Goal: Task Accomplishment & Management: Use online tool/utility

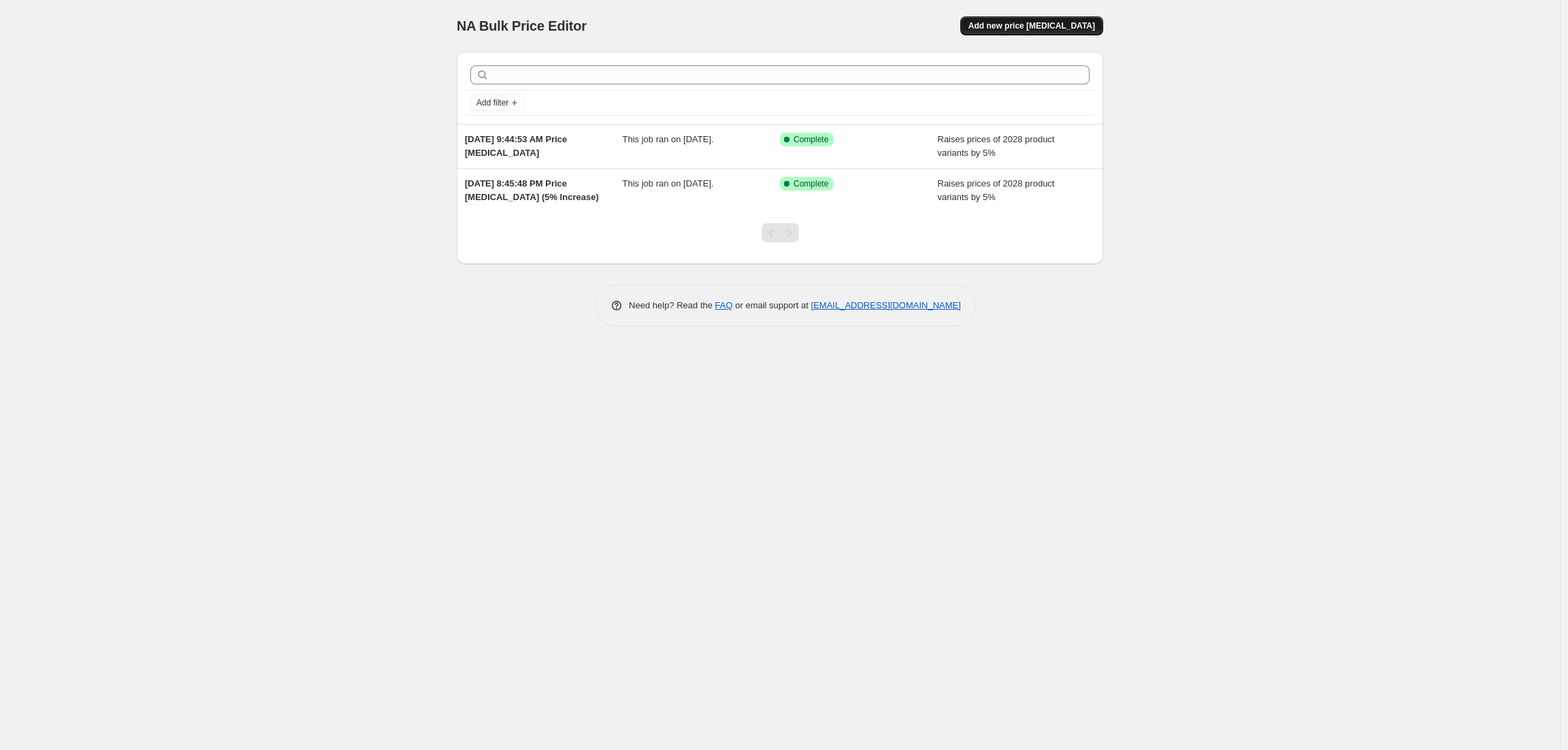
click at [1054, 25] on span "Add new price [MEDICAL_DATA]" at bounding box center [1031, 26] width 126 height 11
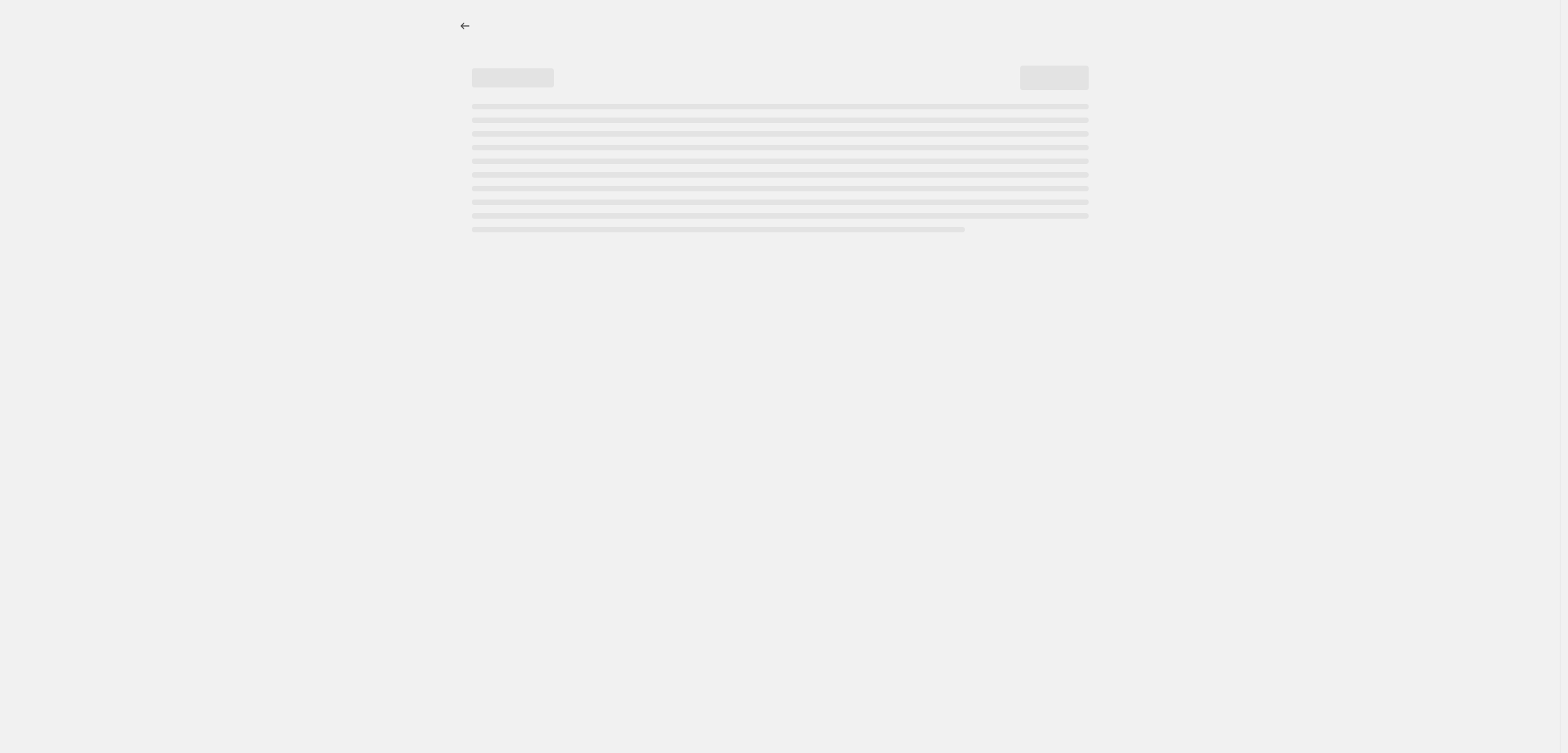
select select "percentage"
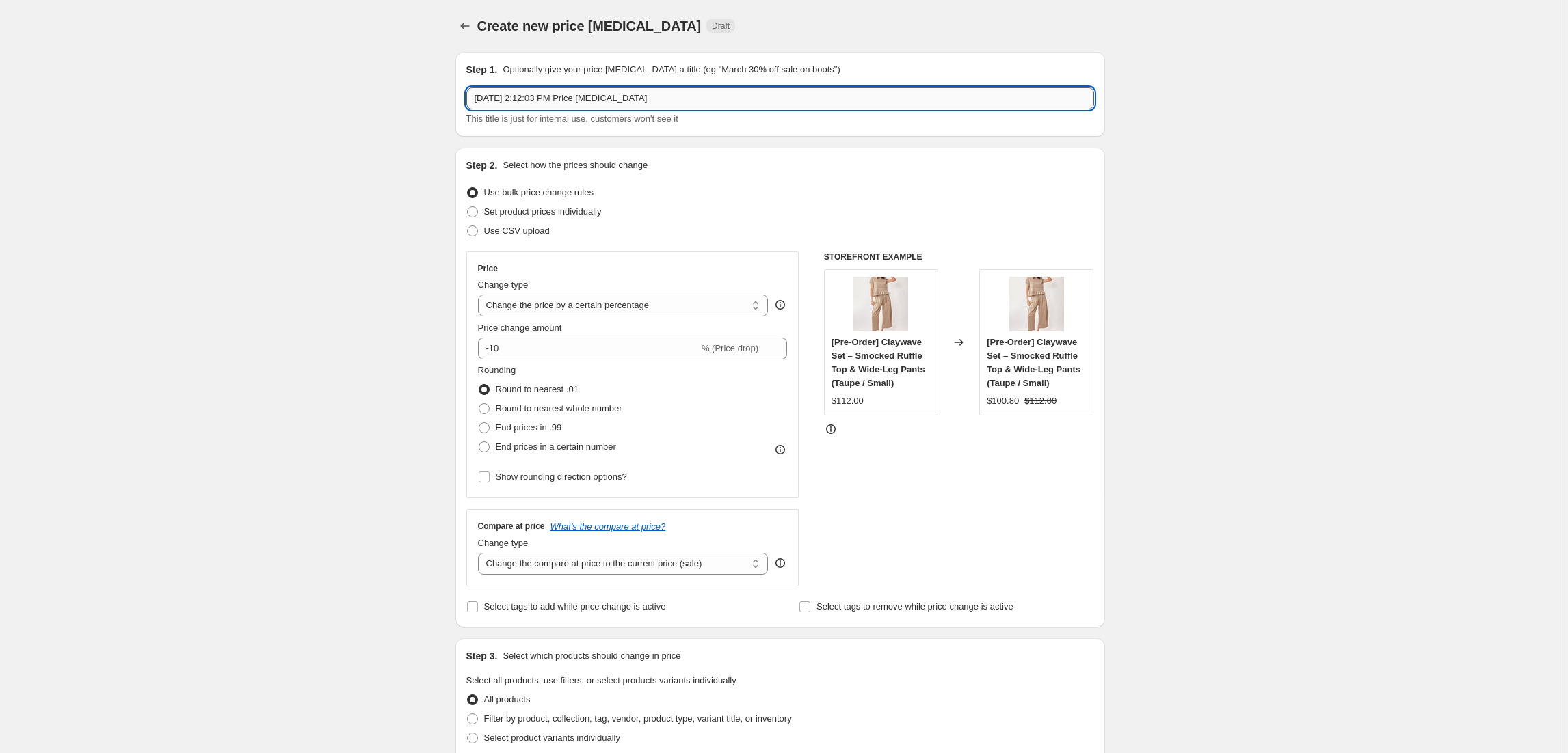
drag, startPoint x: 587, startPoint y: 97, endPoint x: 822, endPoint y: 94, distance: 235.0
click at [822, 94] on input "[DATE] 2:12:03 PM Price [MEDICAL_DATA]" at bounding box center [780, 98] width 627 height 22
type input "[DATE] 2:12:03 PM Price [MEDICAL_DATA] | Sitewide 25% Markdown"
click at [1323, 207] on div "Create new price [MEDICAL_DATA]. This page is ready Create new price [MEDICAL_D…" at bounding box center [780, 694] width 1559 height 1389
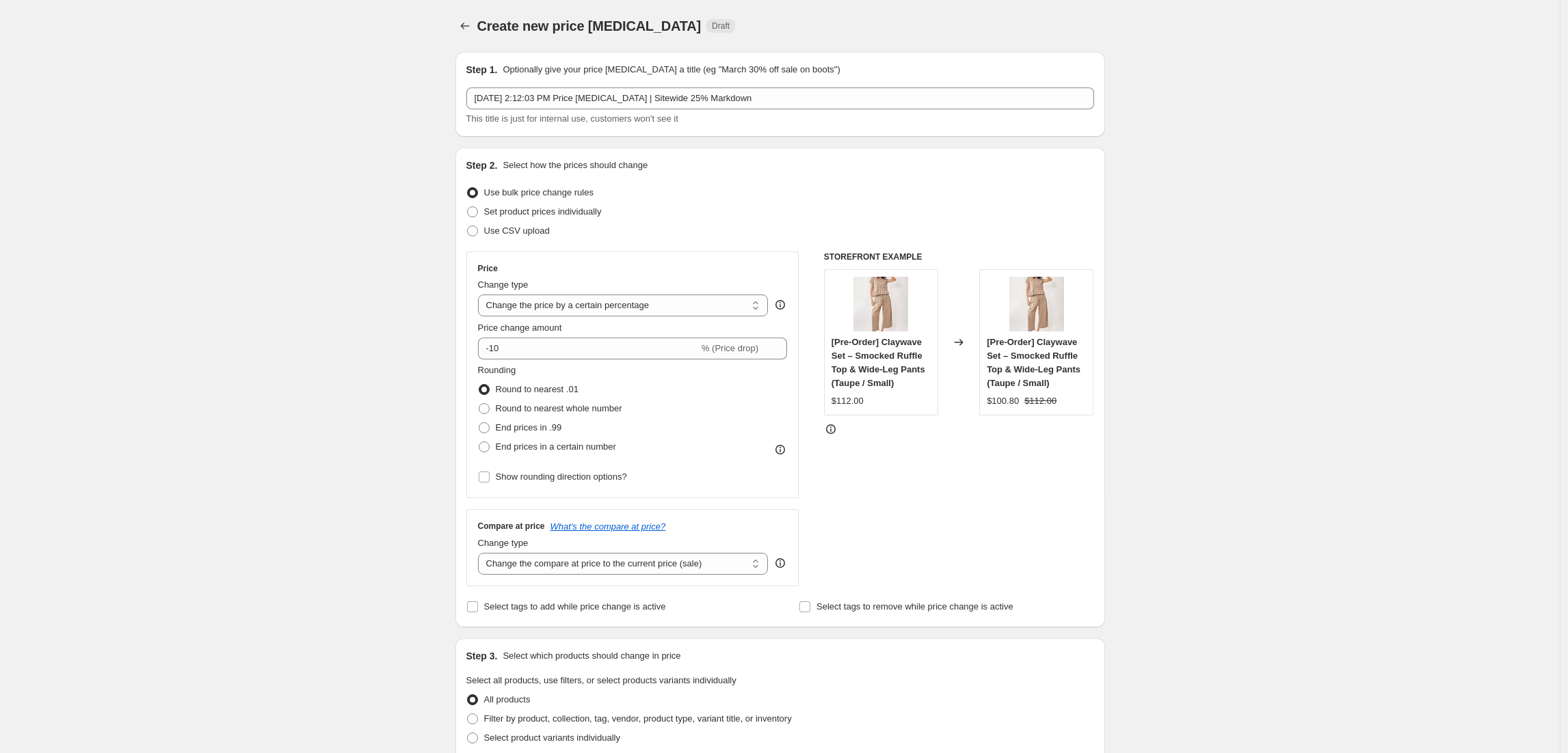
click at [581, 320] on div "Price Change type Change the price to a certain amount Change the price by a ce…" at bounding box center [632, 375] width 309 height 223
click at [598, 306] on select "Change the price to a certain amount Change the price by a certain amount Chang…" at bounding box center [623, 305] width 291 height 22
select select "pcap"
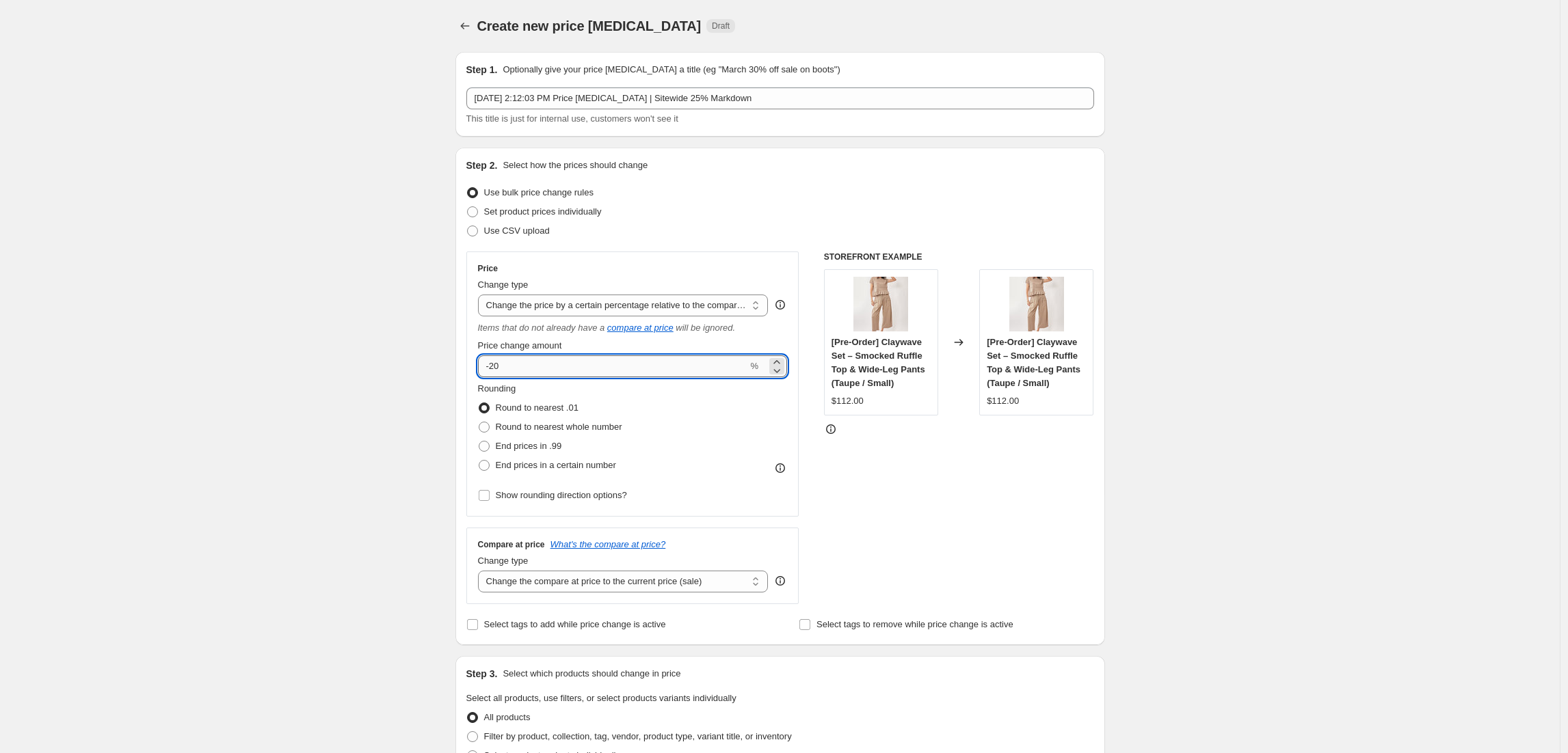
click at [598, 368] on input "-20" at bounding box center [612, 366] width 270 height 22
type input "-25"
click at [907, 509] on div "STOREFRONT EXAMPLE [Pre-Order] Claywave Set – Smocked Ruffle Top & Wide-Leg Pan…" at bounding box center [959, 428] width 270 height 353
click at [590, 428] on span "Round to nearest whole number" at bounding box center [559, 427] width 127 height 10
click at [480, 423] on input "Round to nearest whole number" at bounding box center [479, 422] width 1 height 1
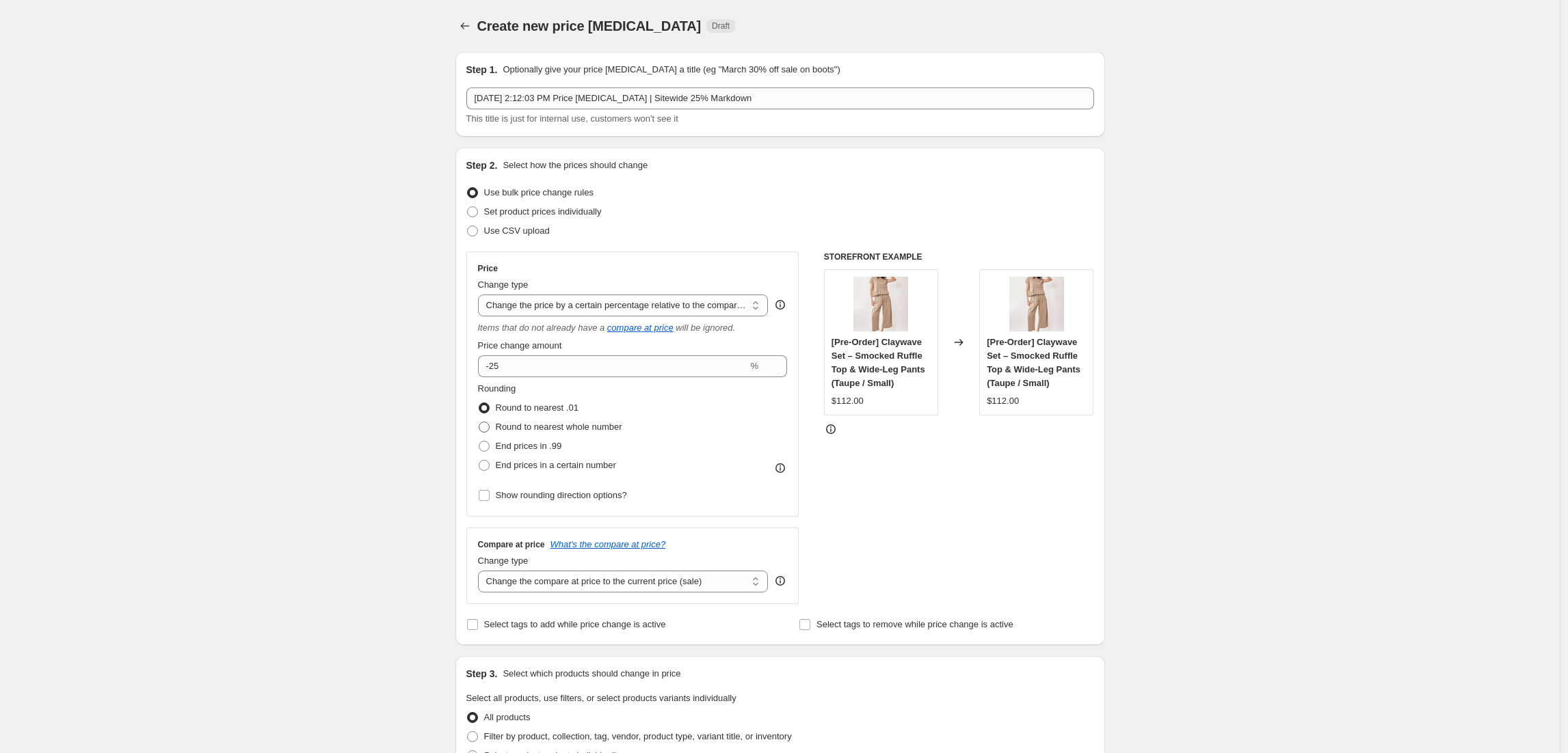
radio input "true"
click at [961, 492] on div "STOREFRONT EXAMPLE [Pre-Order] Claywave Set – Smocked Ruffle Top & Wide-Leg Pan…" at bounding box center [959, 428] width 270 height 353
click at [714, 307] on select "Change the price to a certain amount Change the price by a certain amount Chang…" at bounding box center [623, 305] width 291 height 22
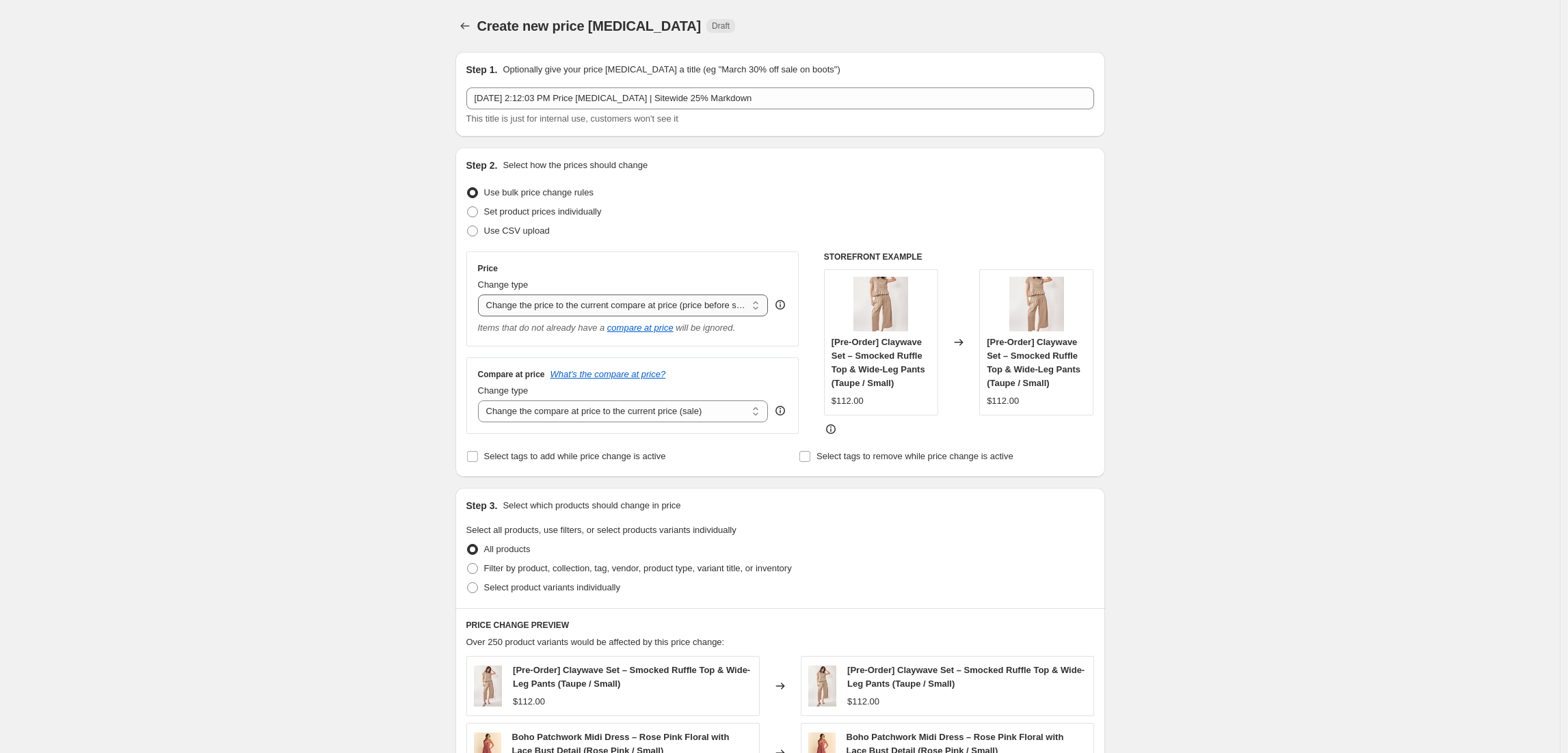
click at [707, 304] on select "Change the price to a certain amount Change the price by a certain amount Chang…" at bounding box center [623, 305] width 291 height 22
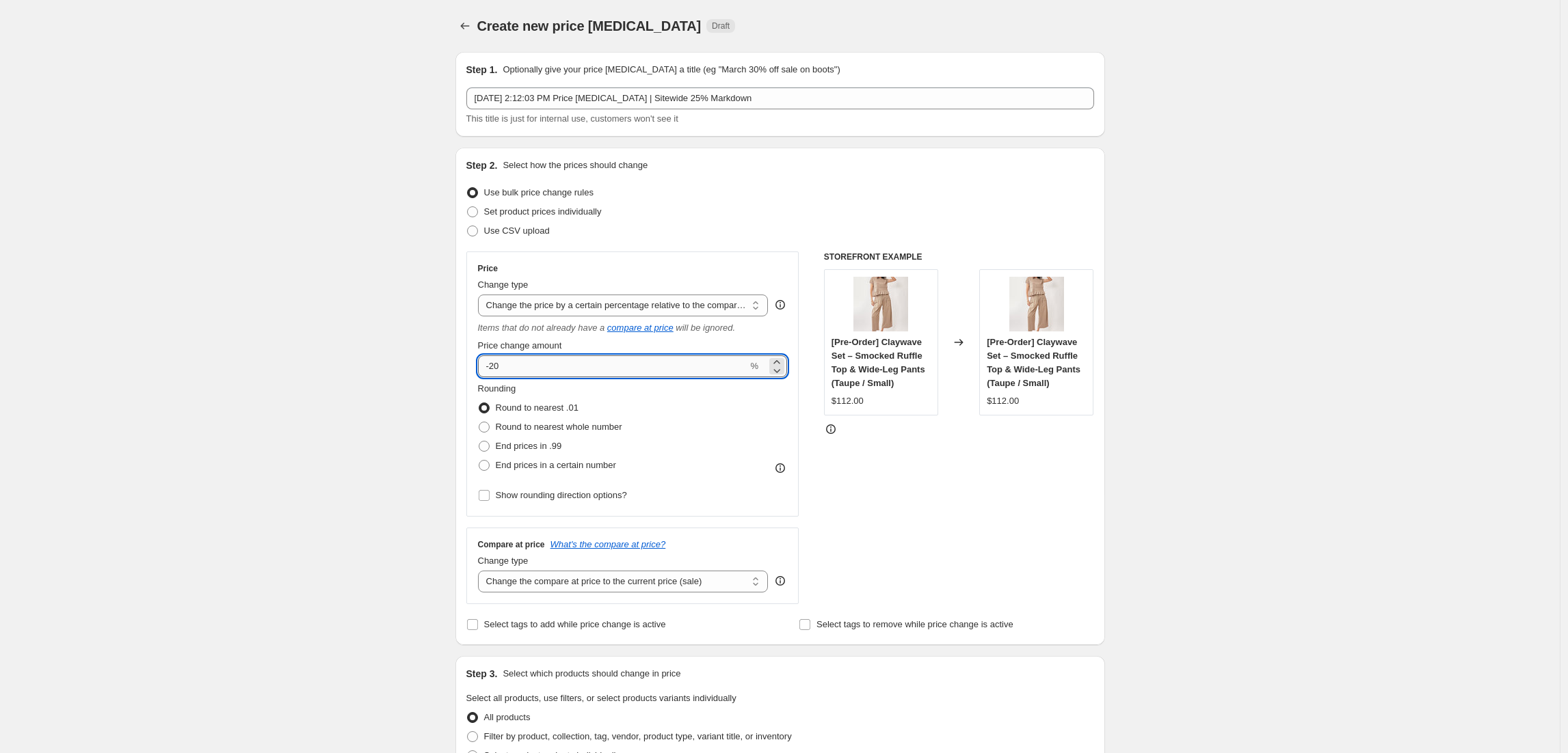
click at [571, 363] on input "-20" at bounding box center [612, 366] width 270 height 22
click at [680, 306] on select "Change the price to a certain amount Change the price by a certain amount Chang…" at bounding box center [623, 305] width 291 height 22
select select "percentage"
type input "-15"
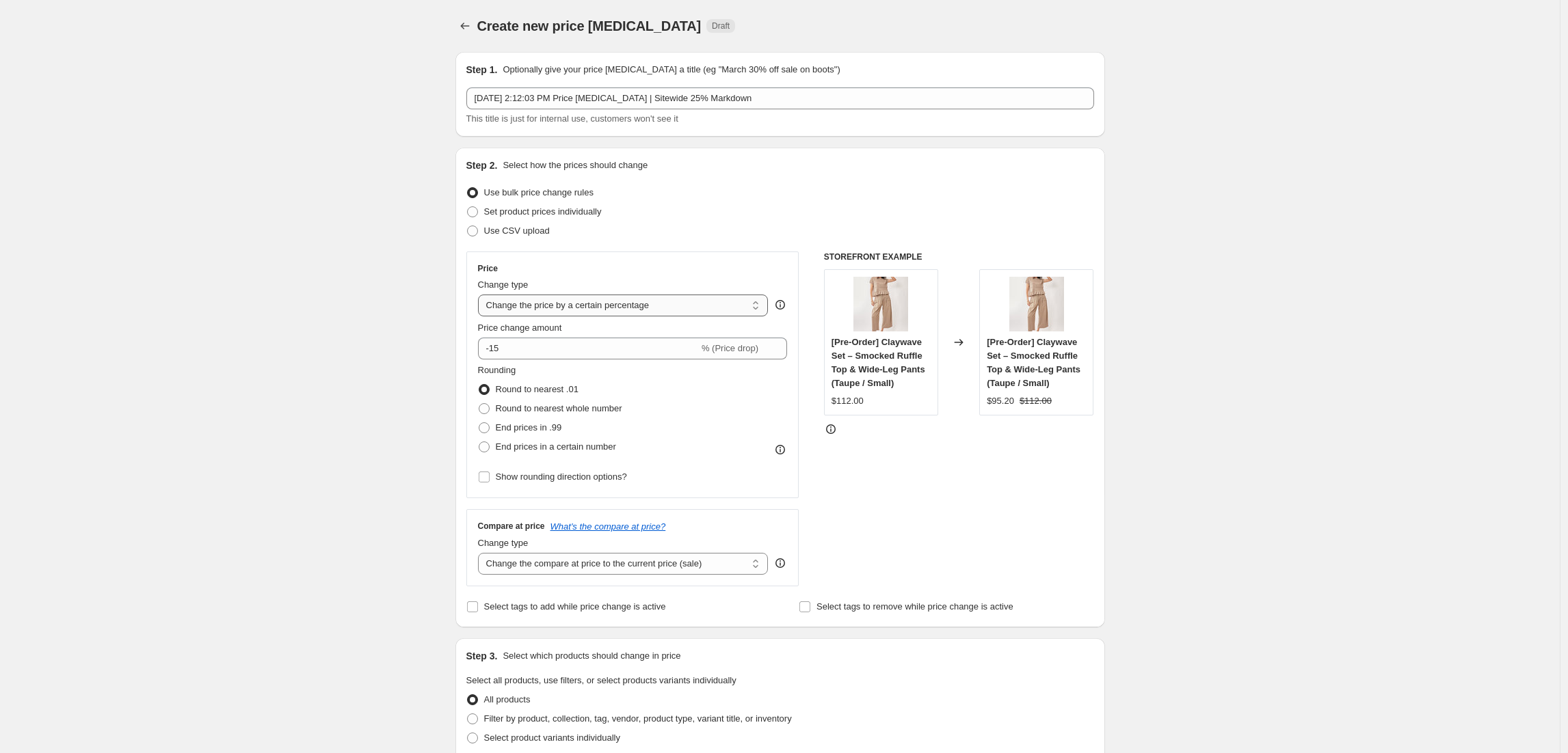
click at [687, 302] on select "Change the price to a certain amount Change the price by a certain amount Chang…" at bounding box center [623, 305] width 291 height 22
select select "no_change"
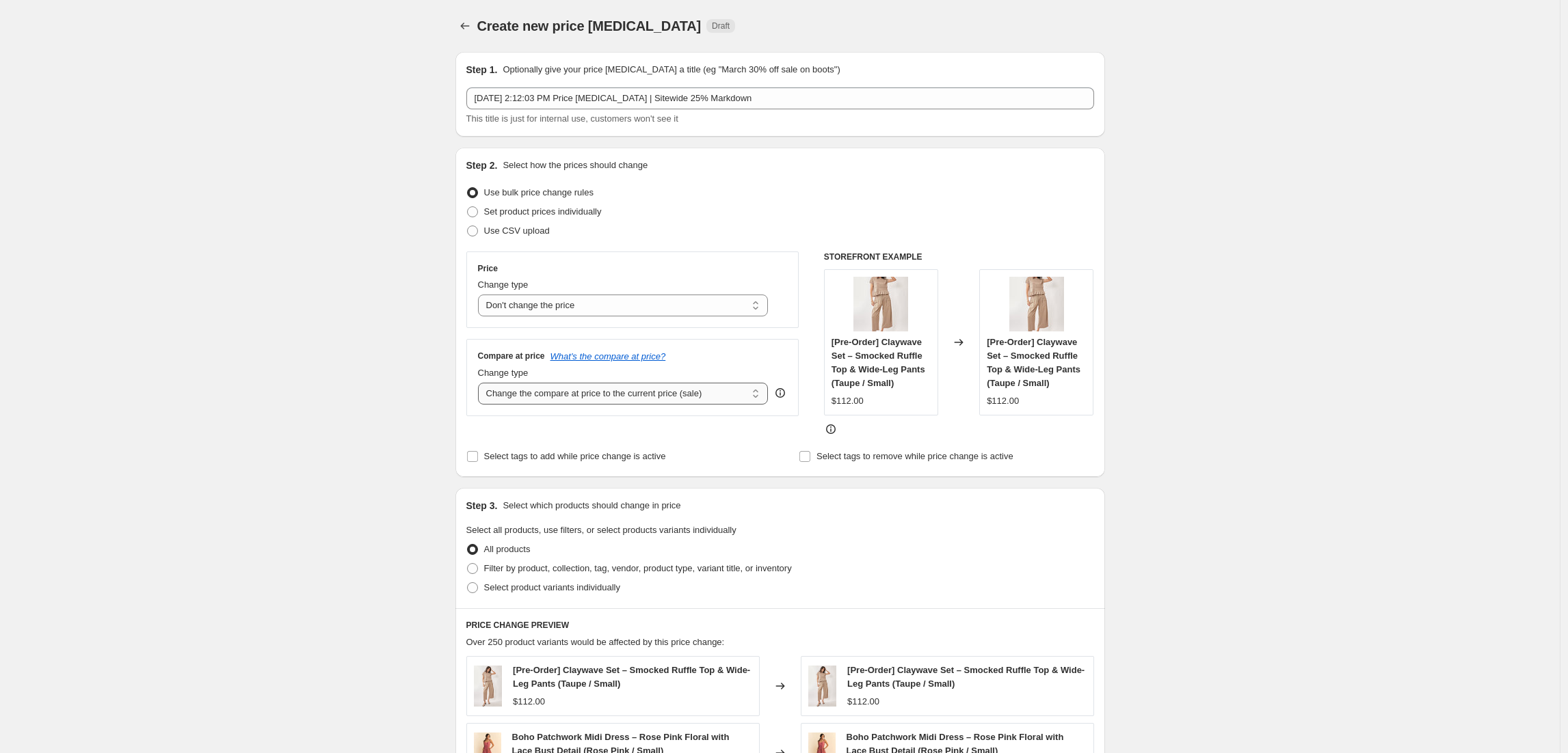
click at [689, 397] on select "Change the compare at price to the current price (sale) Change the compare at p…" at bounding box center [623, 394] width 291 height 22
select select "percentage"
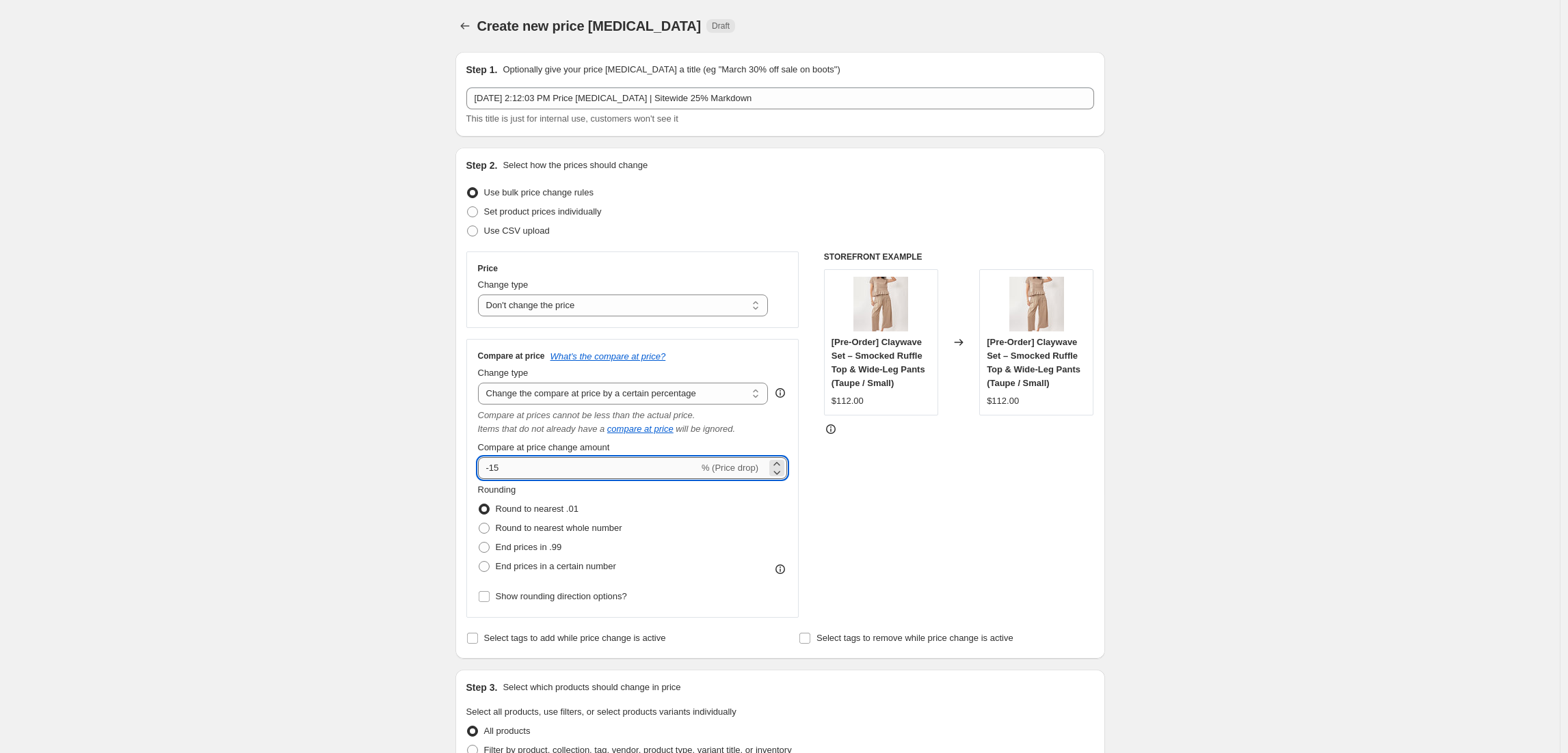
click at [522, 471] on input "-15" at bounding box center [588, 467] width 220 height 22
drag, startPoint x: 493, startPoint y: 471, endPoint x: 502, endPoint y: 469, distance: 9.2
click at [502, 469] on input "-15" at bounding box center [588, 467] width 220 height 22
type input "-20"
click at [275, 542] on div "Create new price [MEDICAL_DATA]. This page is ready Create new price [MEDICAL_D…" at bounding box center [780, 709] width 1559 height 1420
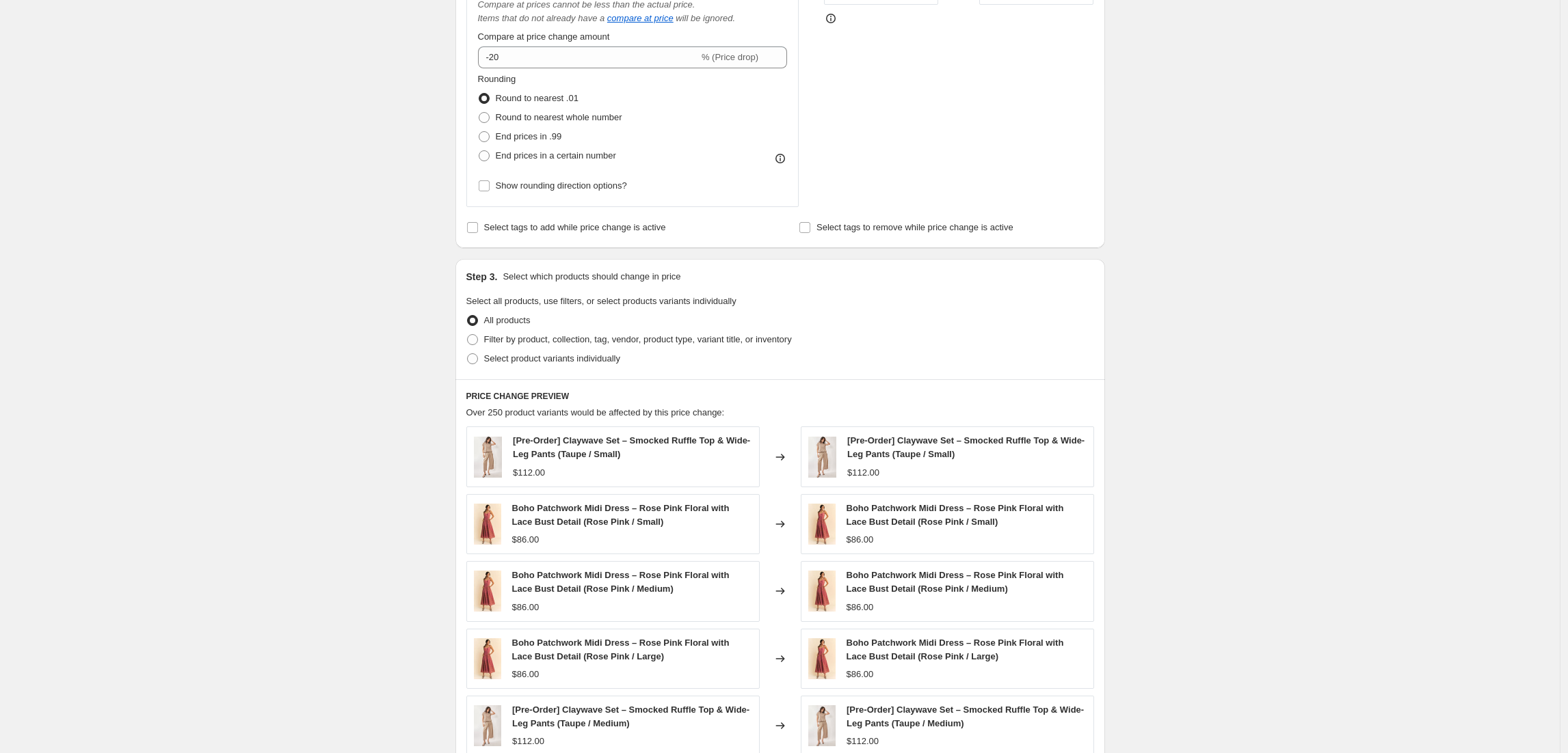
scroll to position [358, 0]
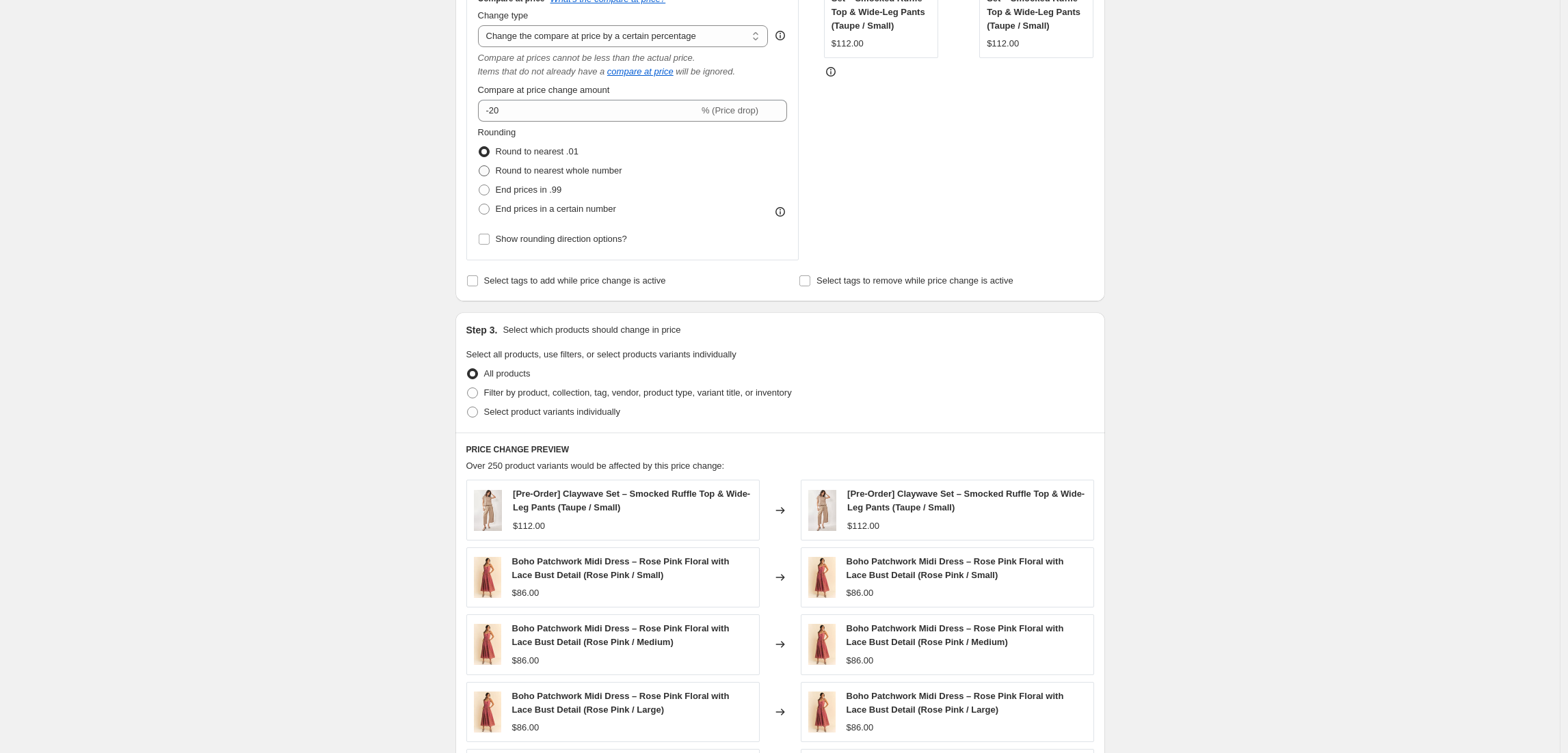
click at [577, 175] on span "Round to nearest whole number" at bounding box center [559, 170] width 127 height 10
click at [480, 166] on input "Round to nearest whole number" at bounding box center [479, 166] width 1 height 1
radio input "true"
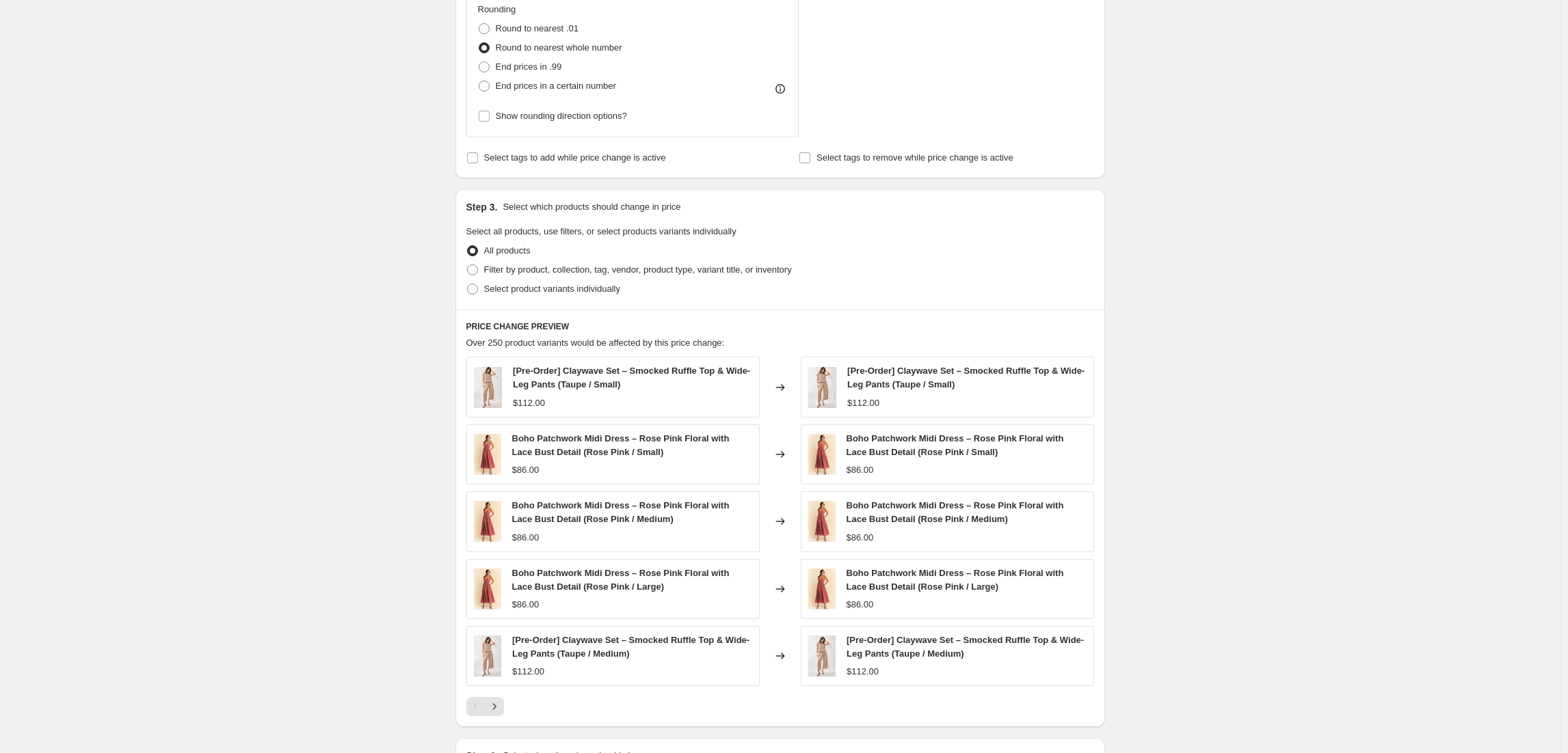
scroll to position [667, 0]
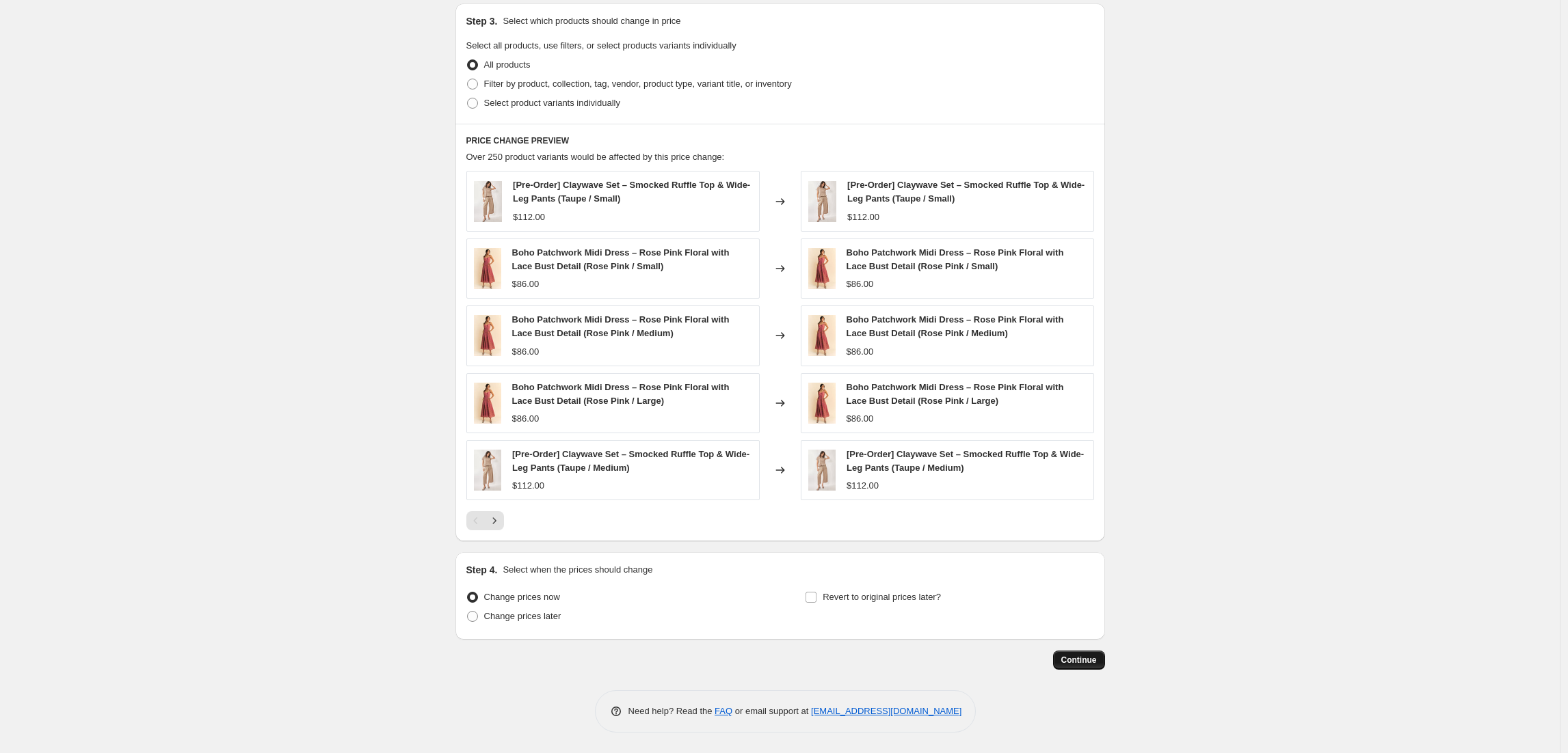
click at [1082, 655] on button "Continue" at bounding box center [1079, 660] width 52 height 19
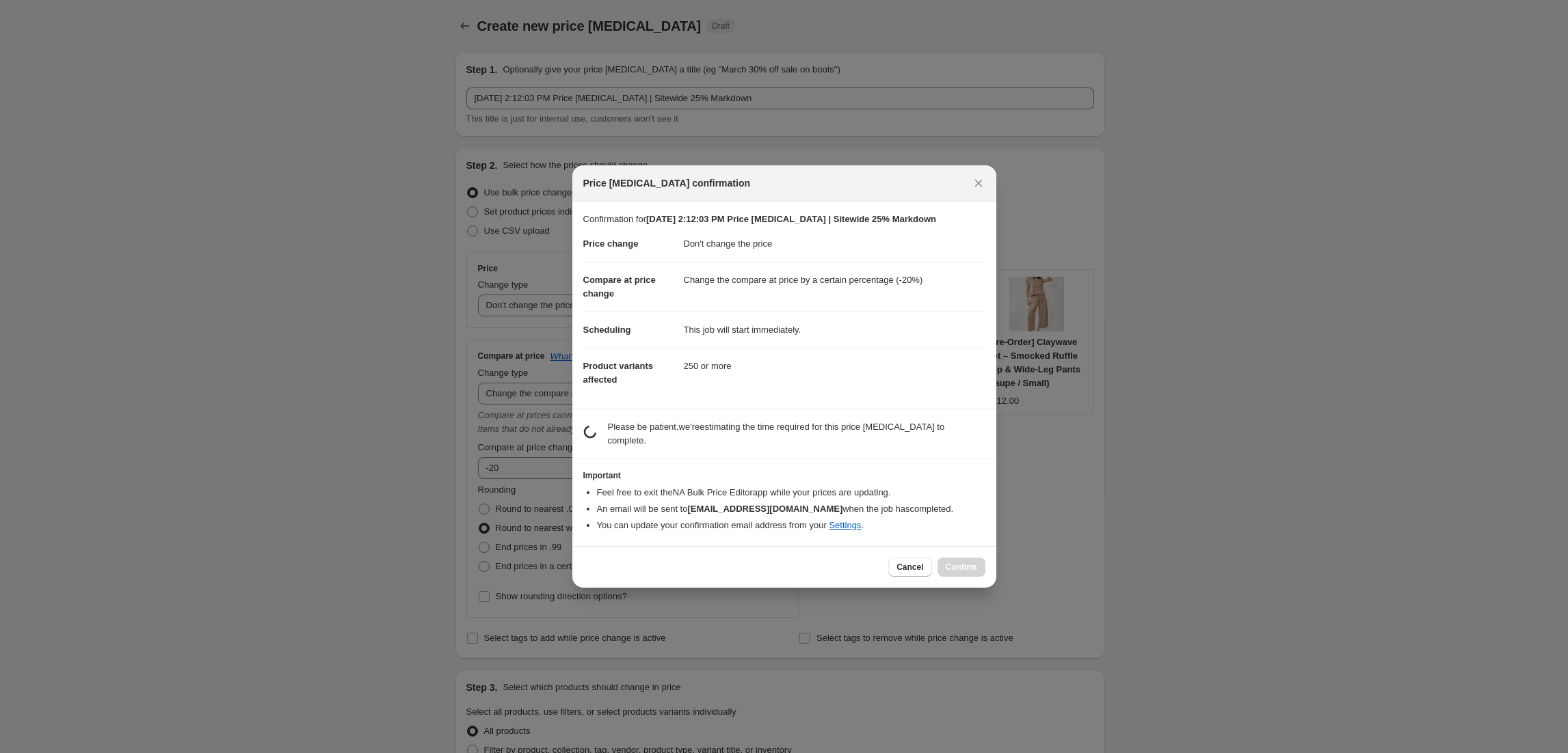
scroll to position [0, 0]
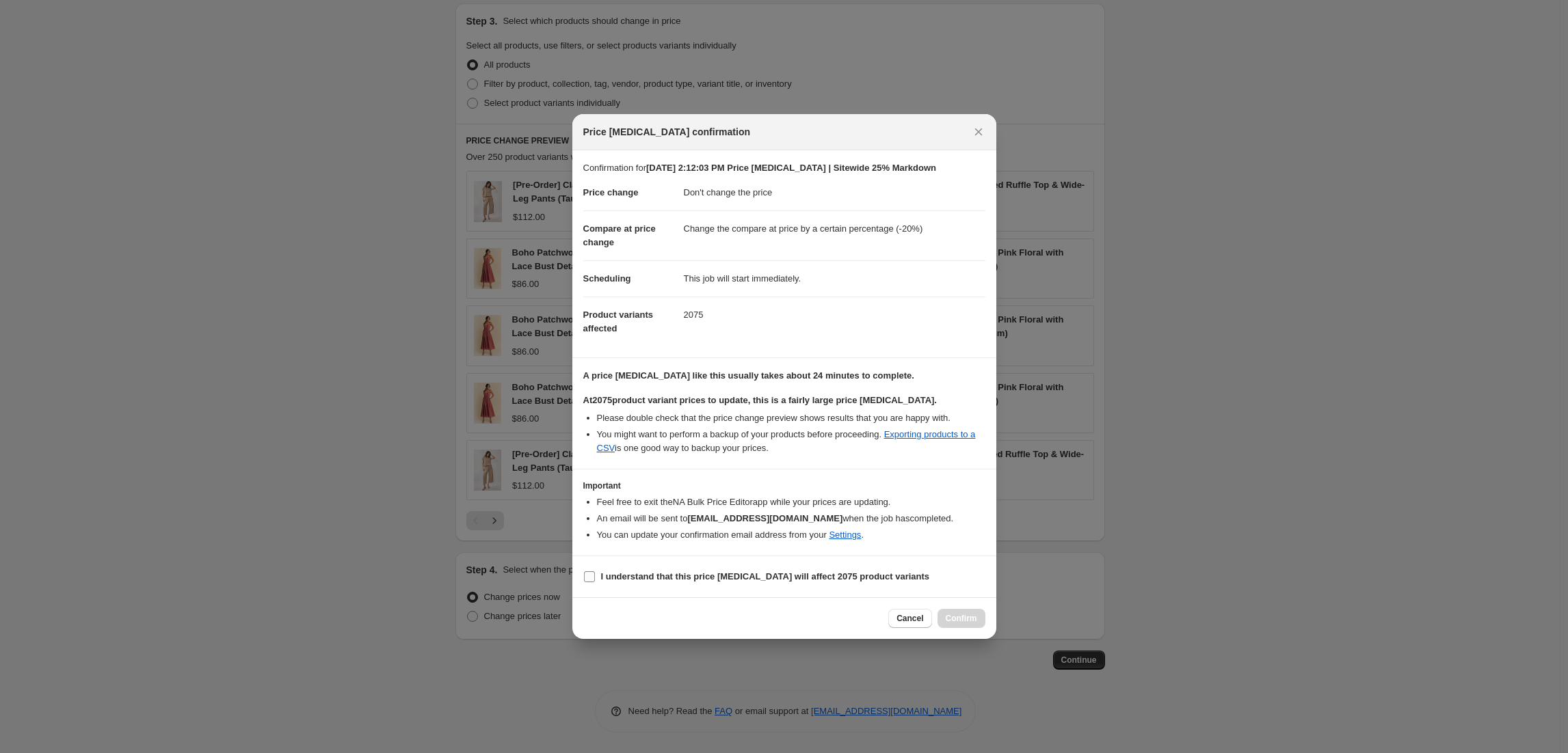
click at [640, 574] on b "I understand that this price [MEDICAL_DATA] will affect 2075 product variants" at bounding box center [766, 576] width 329 height 10
click at [595, 574] on input "I understand that this price [MEDICAL_DATA] will affect 2075 product variants" at bounding box center [590, 577] width 11 height 11
checkbox input "true"
click at [976, 621] on span "Confirm" at bounding box center [960, 619] width 31 height 11
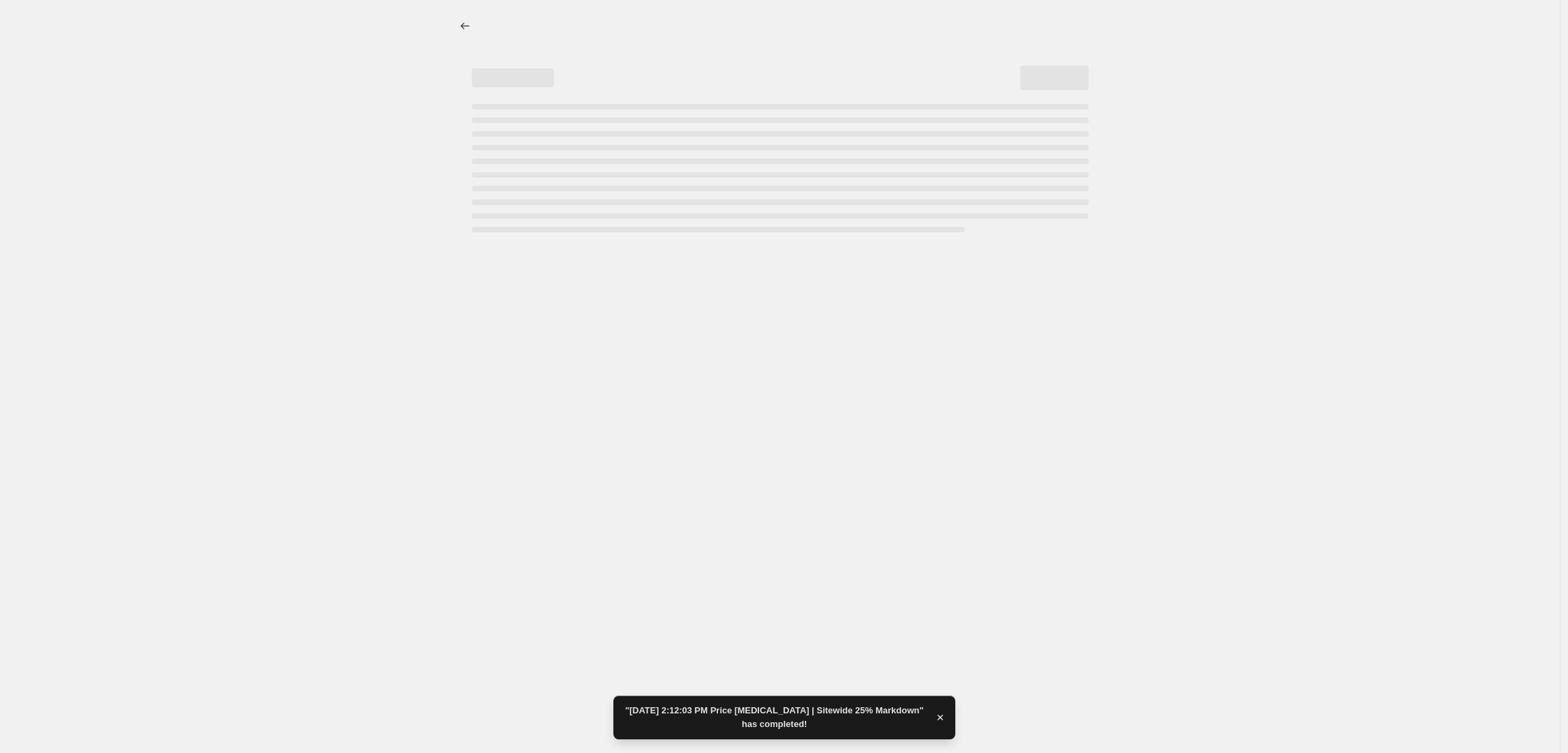
select select "no_change"
select select "percentage"
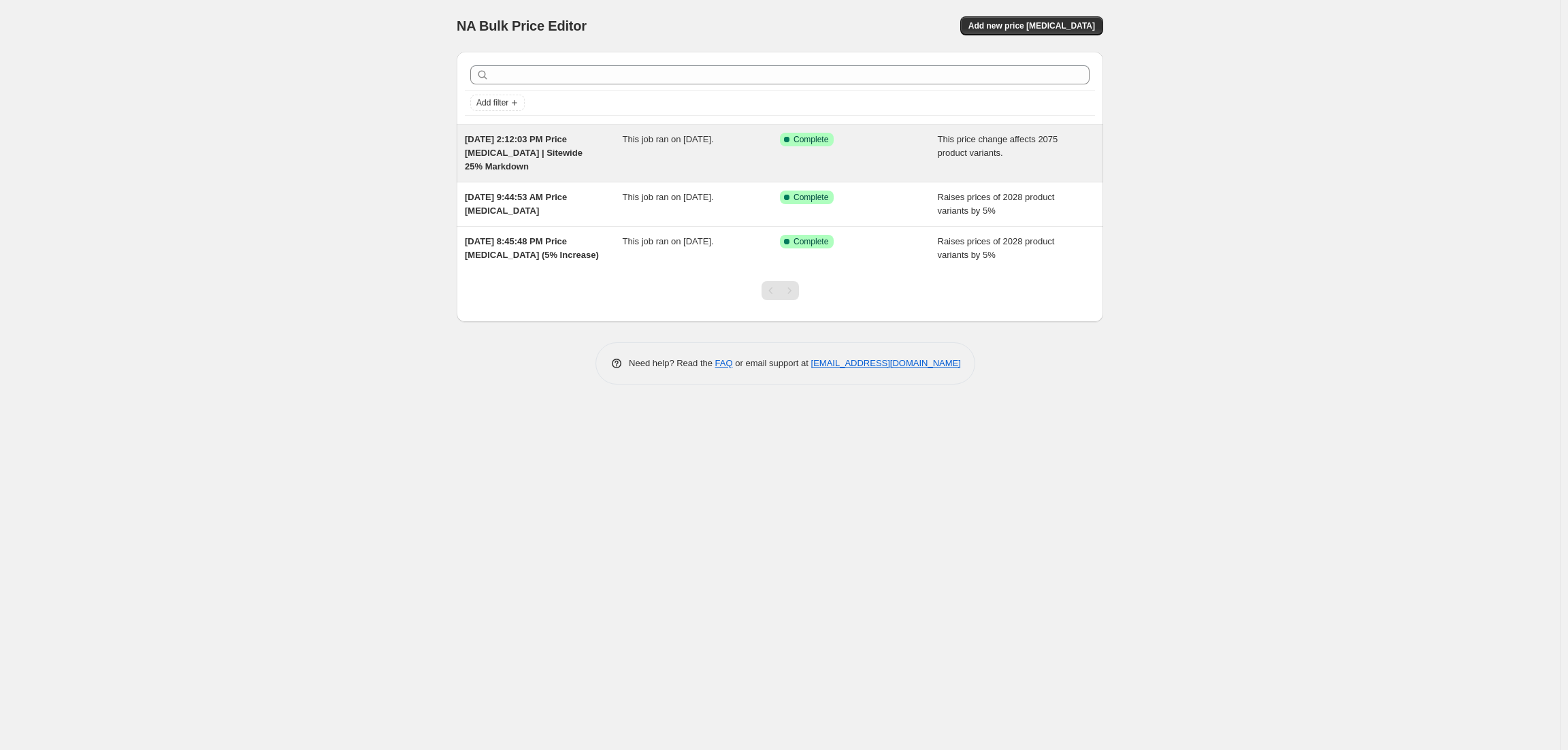
click at [733, 151] on div "This job ran on August 21, 2025." at bounding box center [702, 153] width 158 height 41
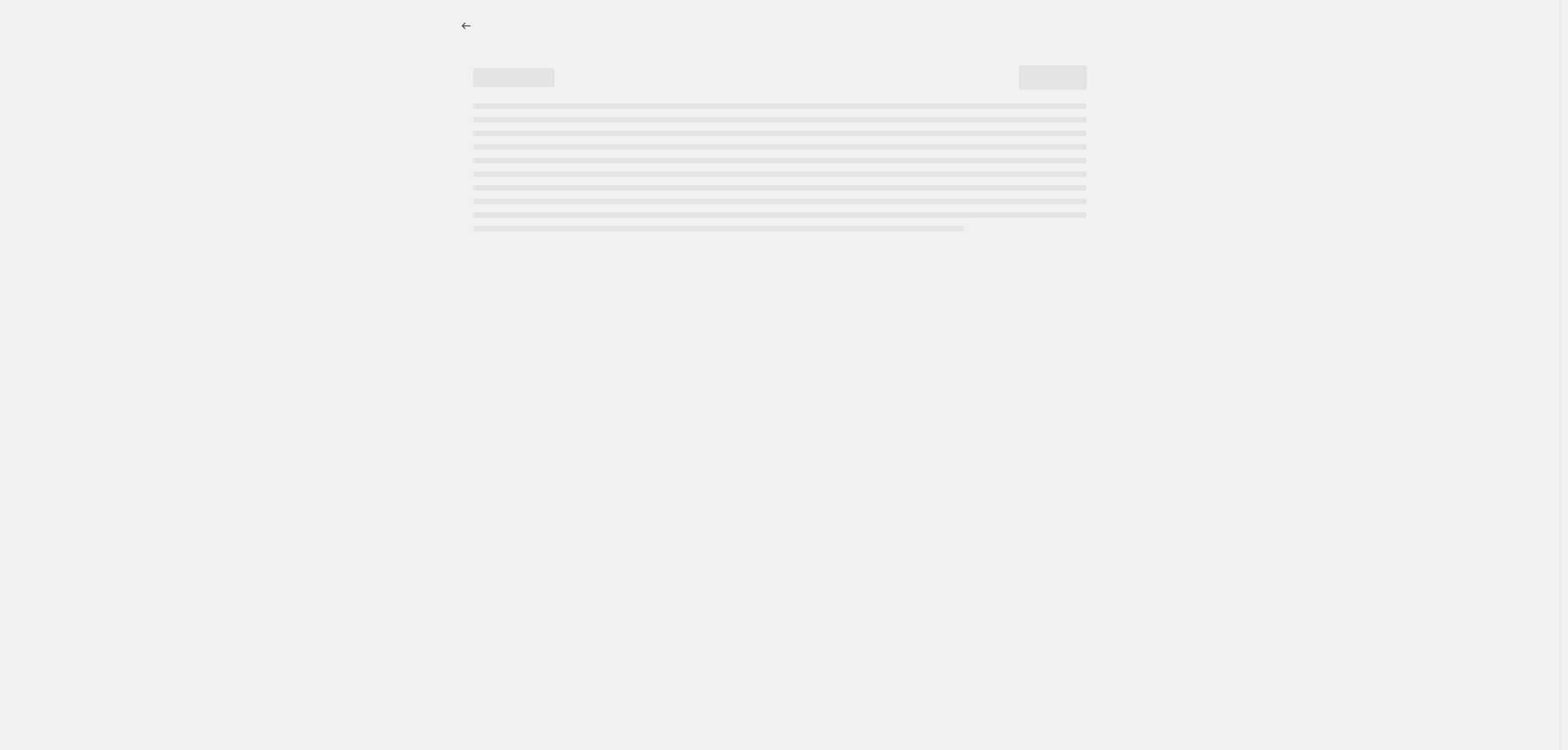
select select "no_change"
select select "percentage"
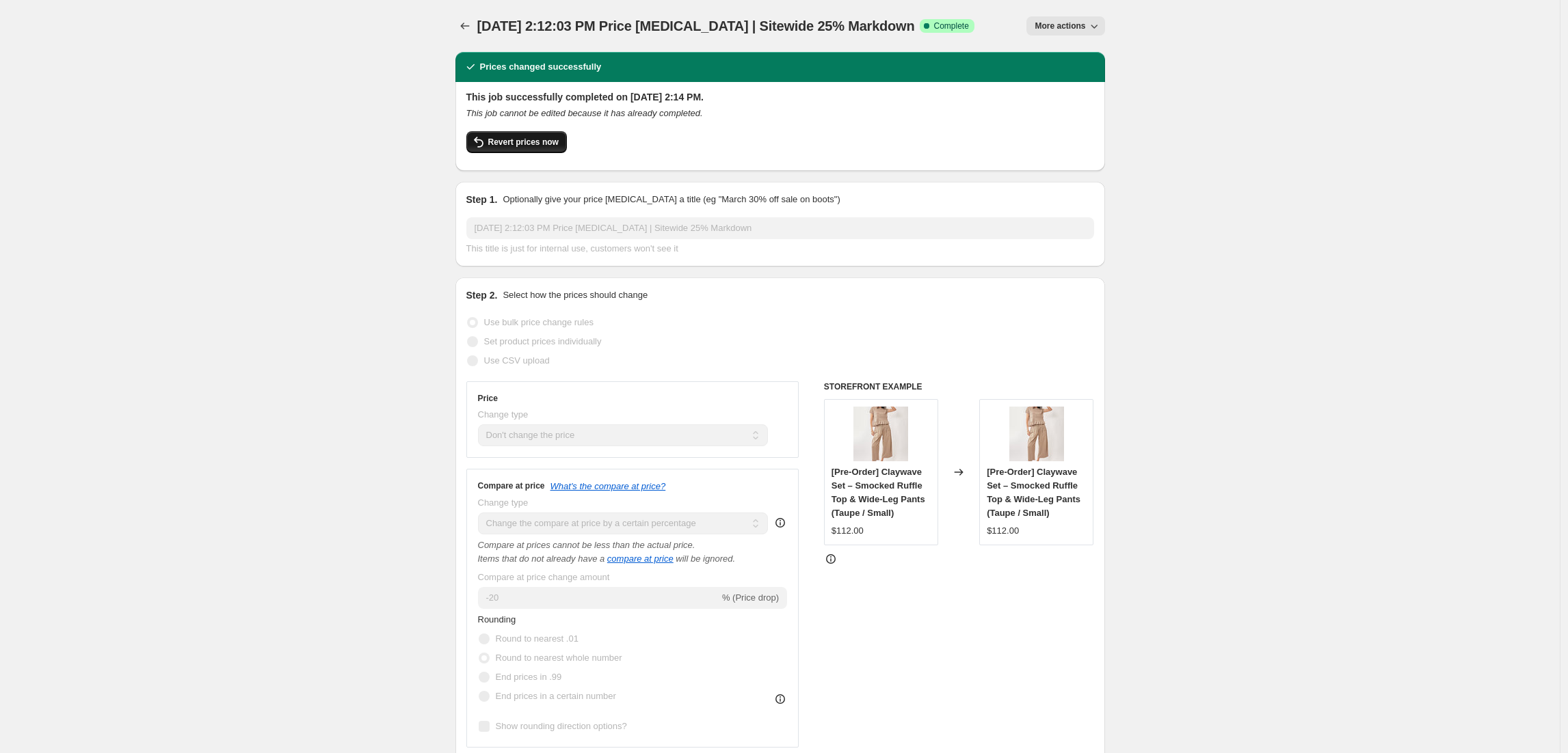
click at [558, 146] on span "Revert prices now" at bounding box center [523, 143] width 70 height 11
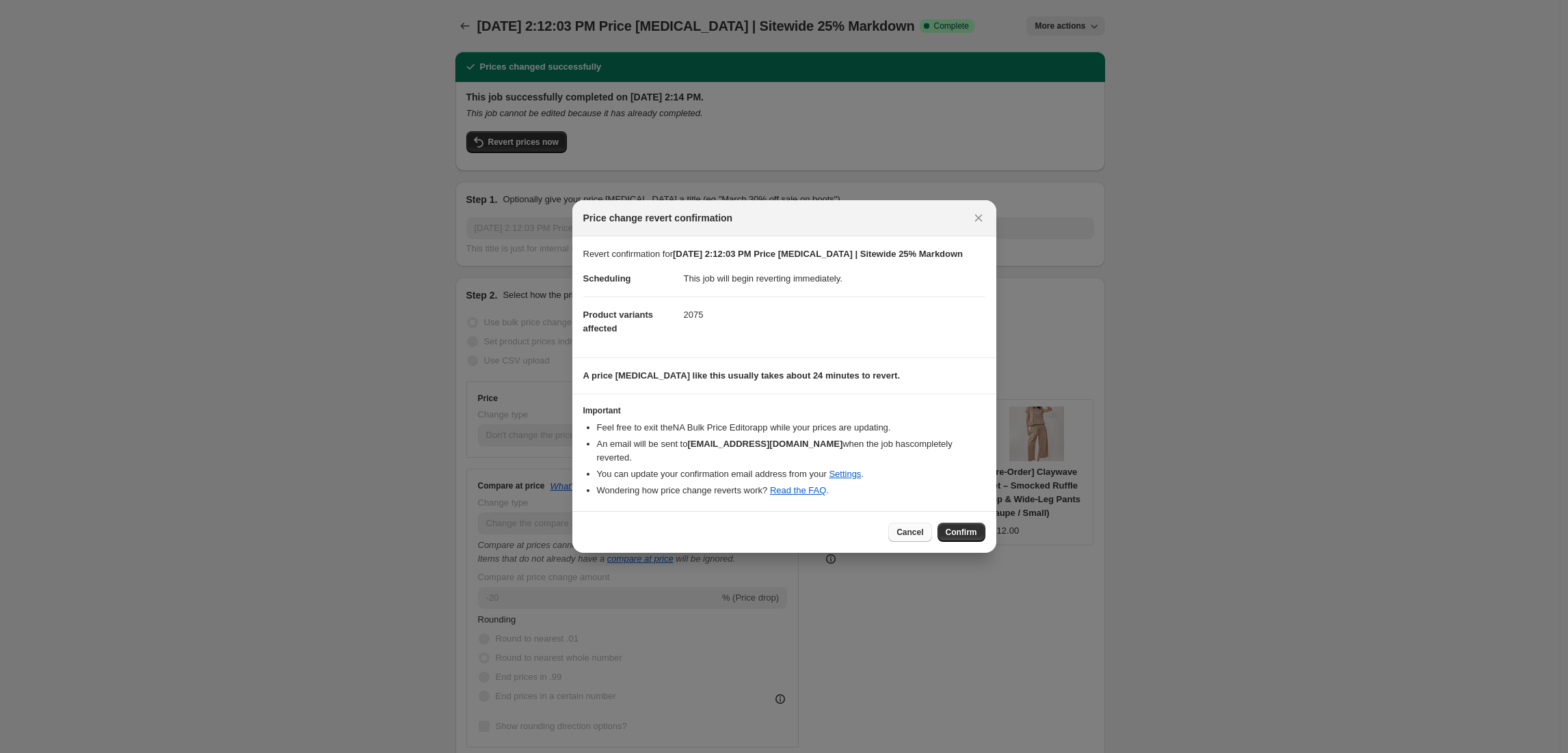
click at [910, 534] on button "Cancel" at bounding box center [910, 533] width 44 height 19
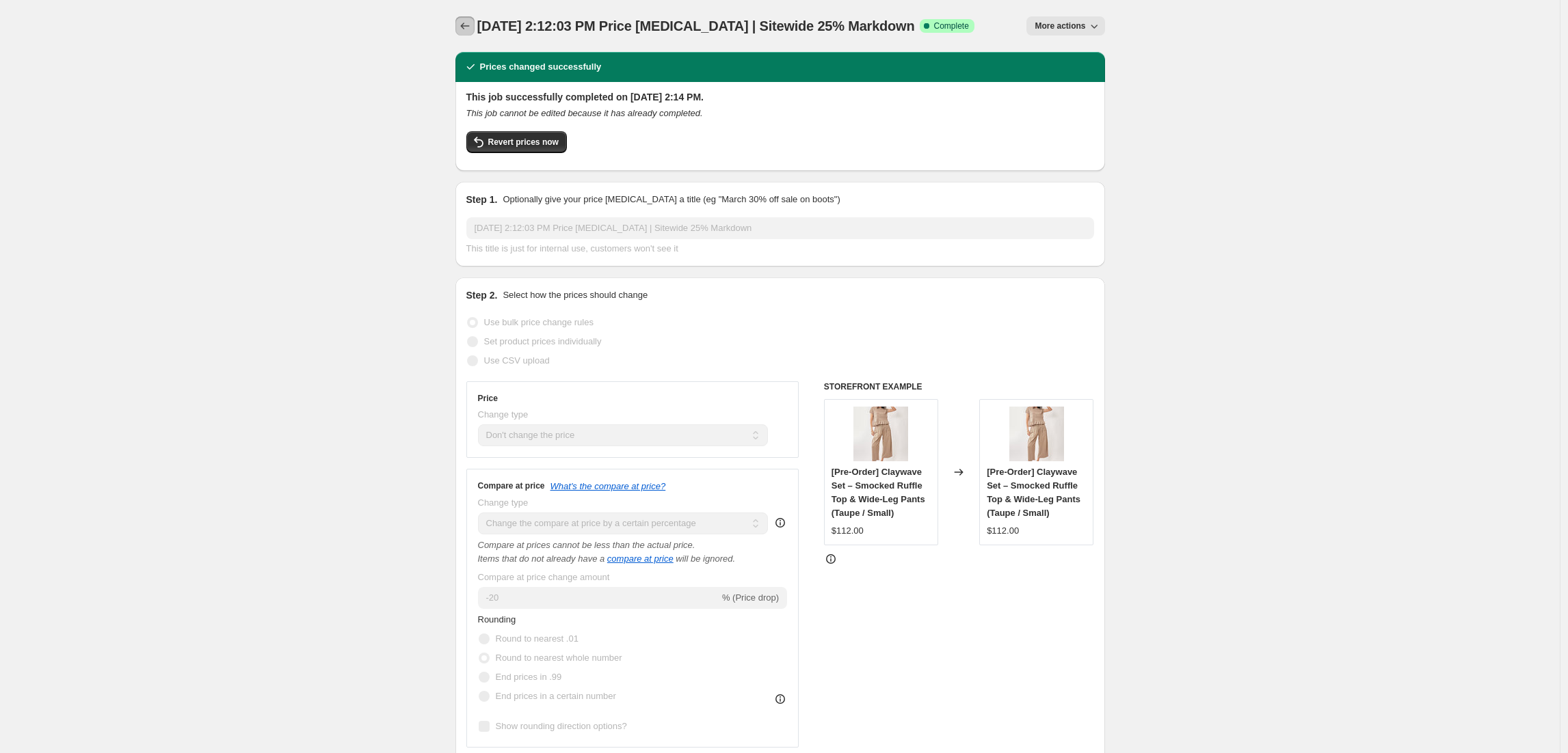
click at [467, 28] on icon "Price change jobs" at bounding box center [465, 26] width 13 height 13
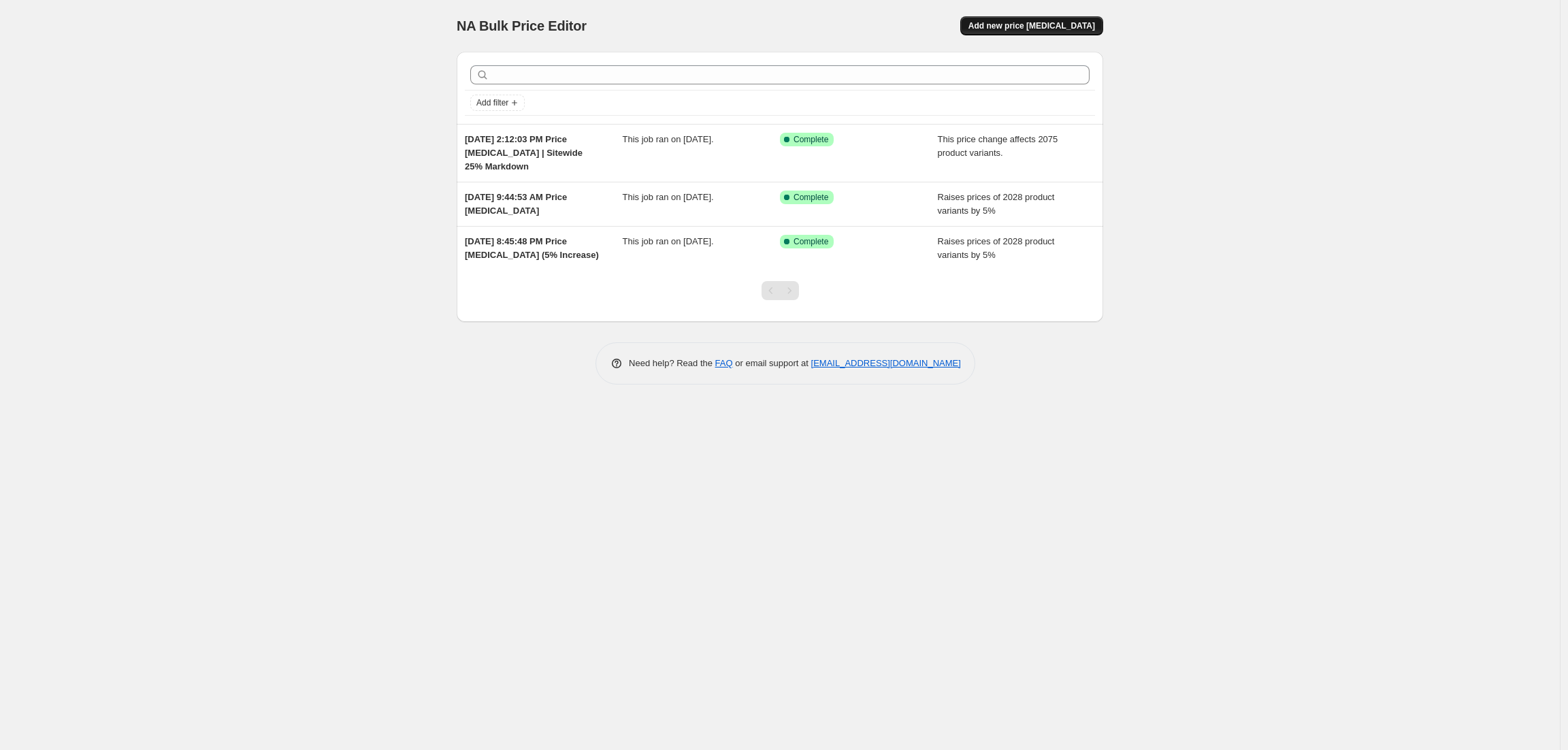
click at [1025, 22] on span "Add new price [MEDICAL_DATA]" at bounding box center [1031, 26] width 126 height 11
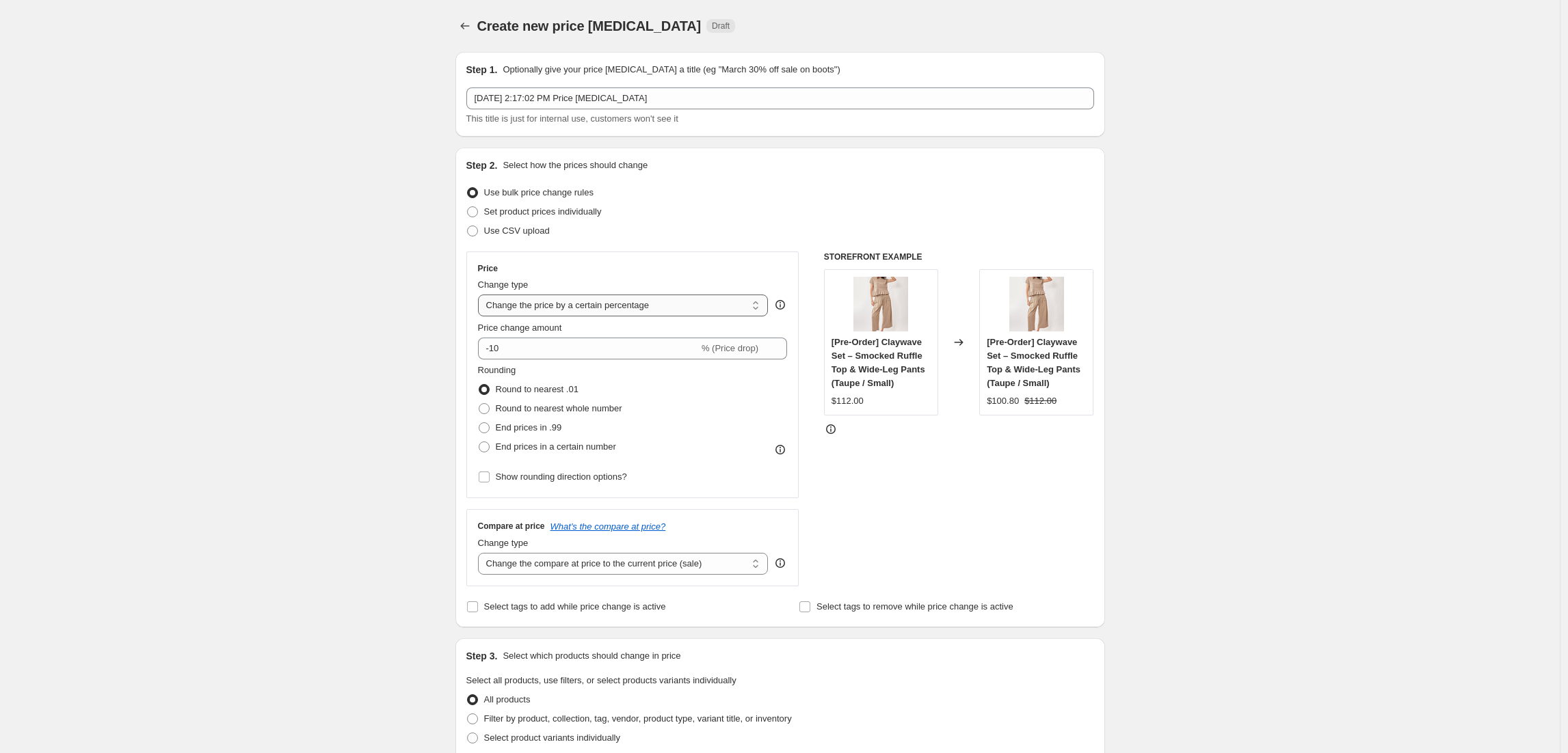
click at [569, 300] on select "Change the price to a certain amount Change the price by a certain amount Chang…" at bounding box center [623, 305] width 291 height 22
select select "no_change"
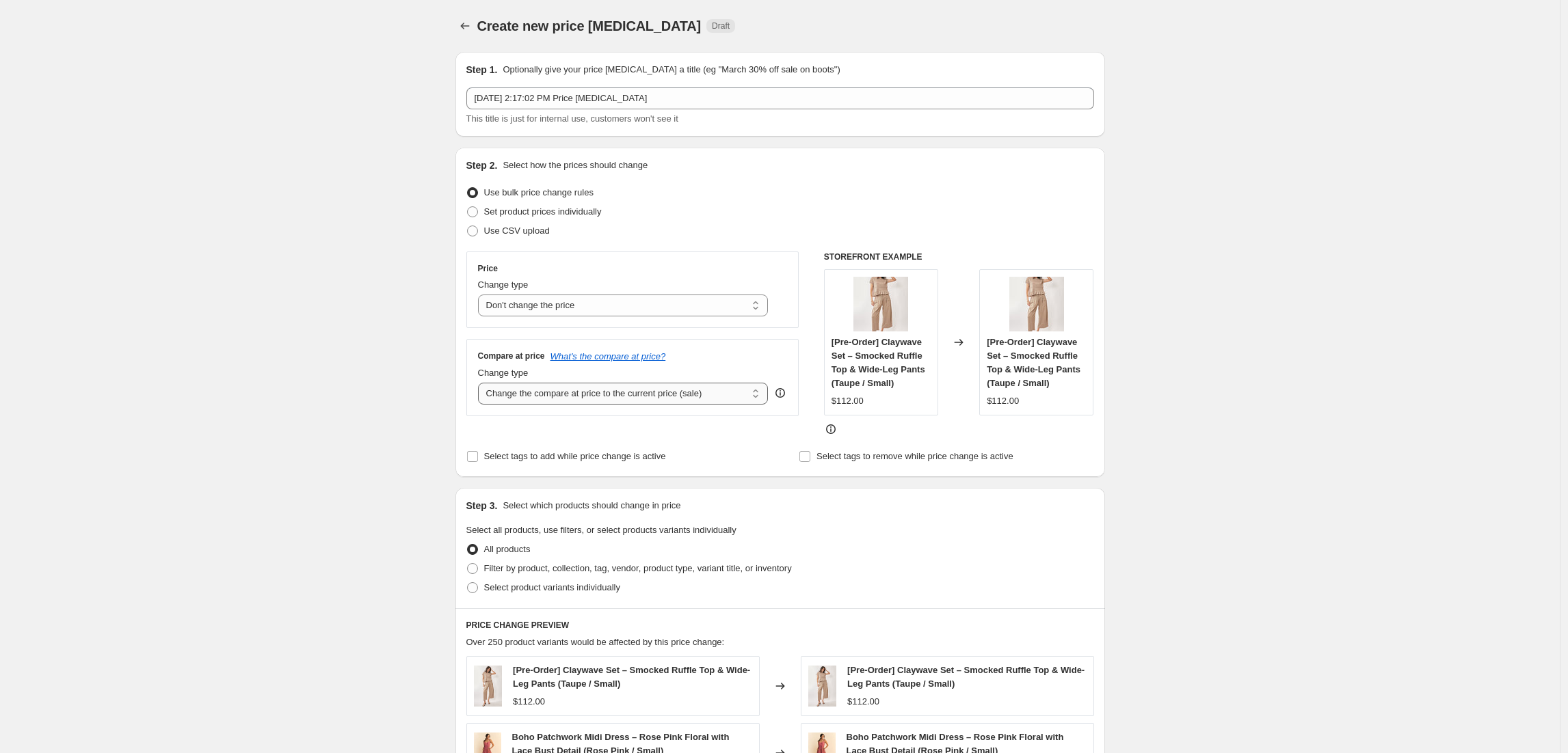
click at [714, 400] on select "Change the compare at price to the current price (sale) Change the compare at p…" at bounding box center [623, 394] width 291 height 22
select select "percentage"
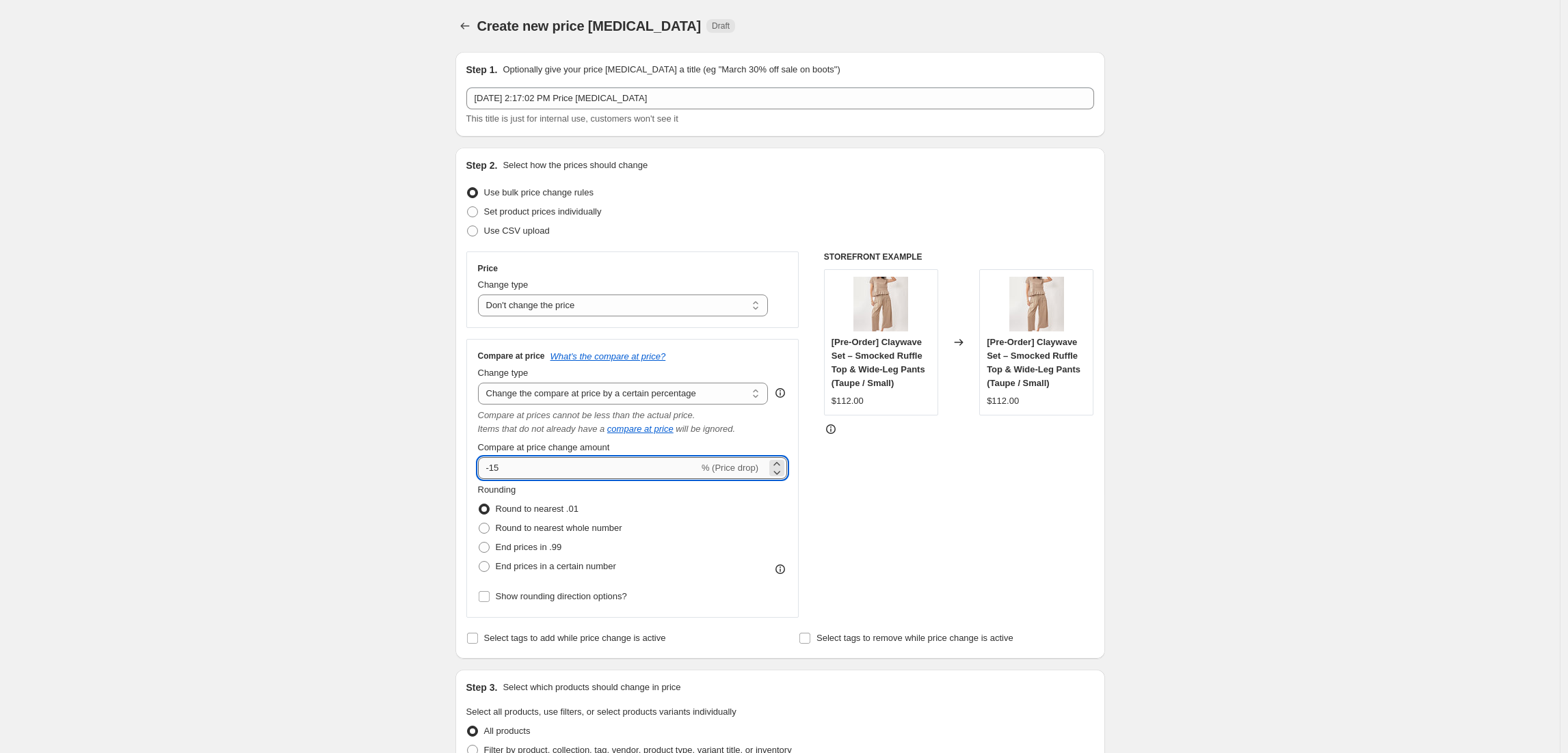
drag, startPoint x: 536, startPoint y: 467, endPoint x: 484, endPoint y: 467, distance: 52.0
click at [484, 467] on input "-15" at bounding box center [588, 467] width 220 height 22
type input "20"
click at [995, 469] on div "STOREFRONT EXAMPLE [Pre-Order] Claywave Set – Smocked Ruffle Top & Wide-Leg Pan…" at bounding box center [959, 434] width 270 height 366
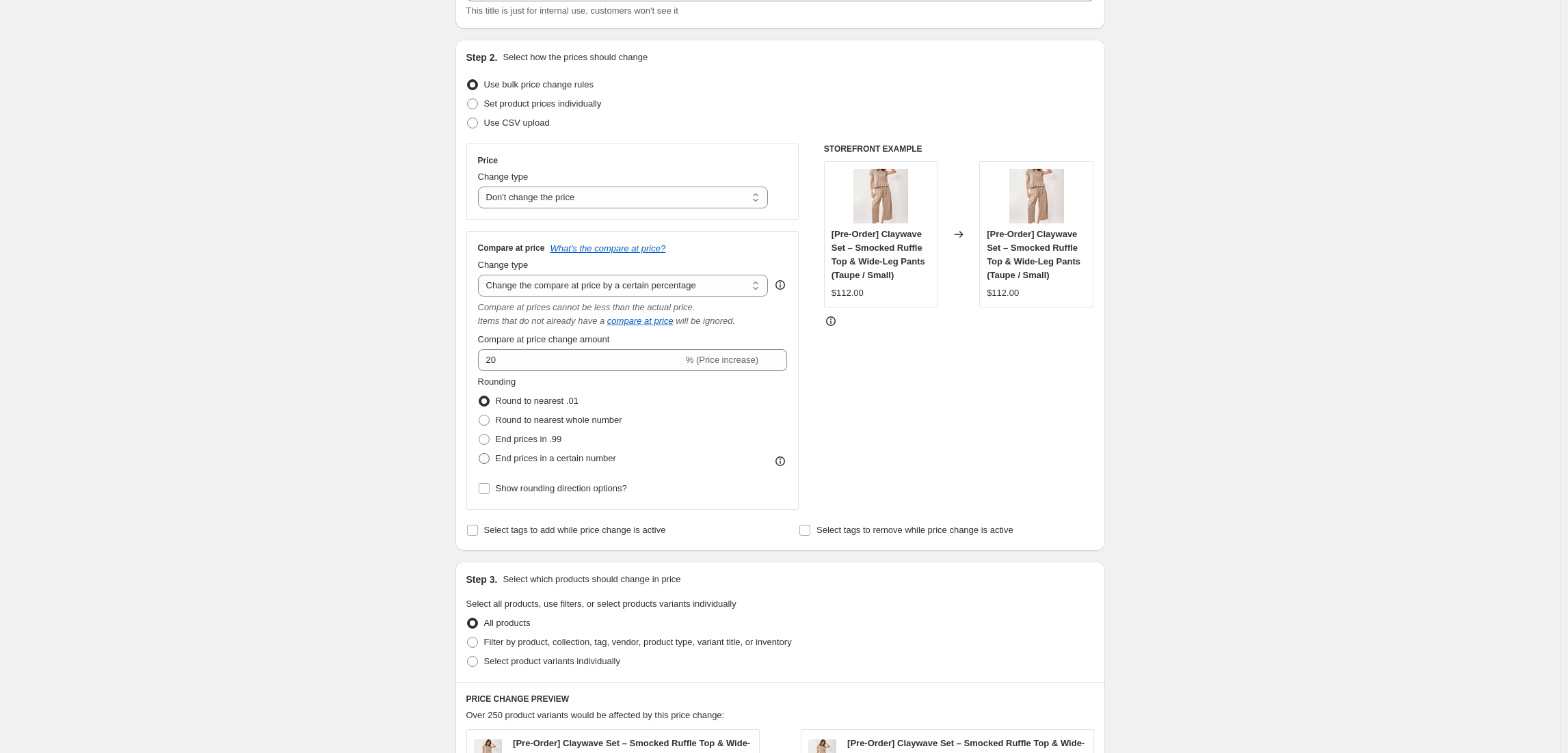
scroll to position [99, 0]
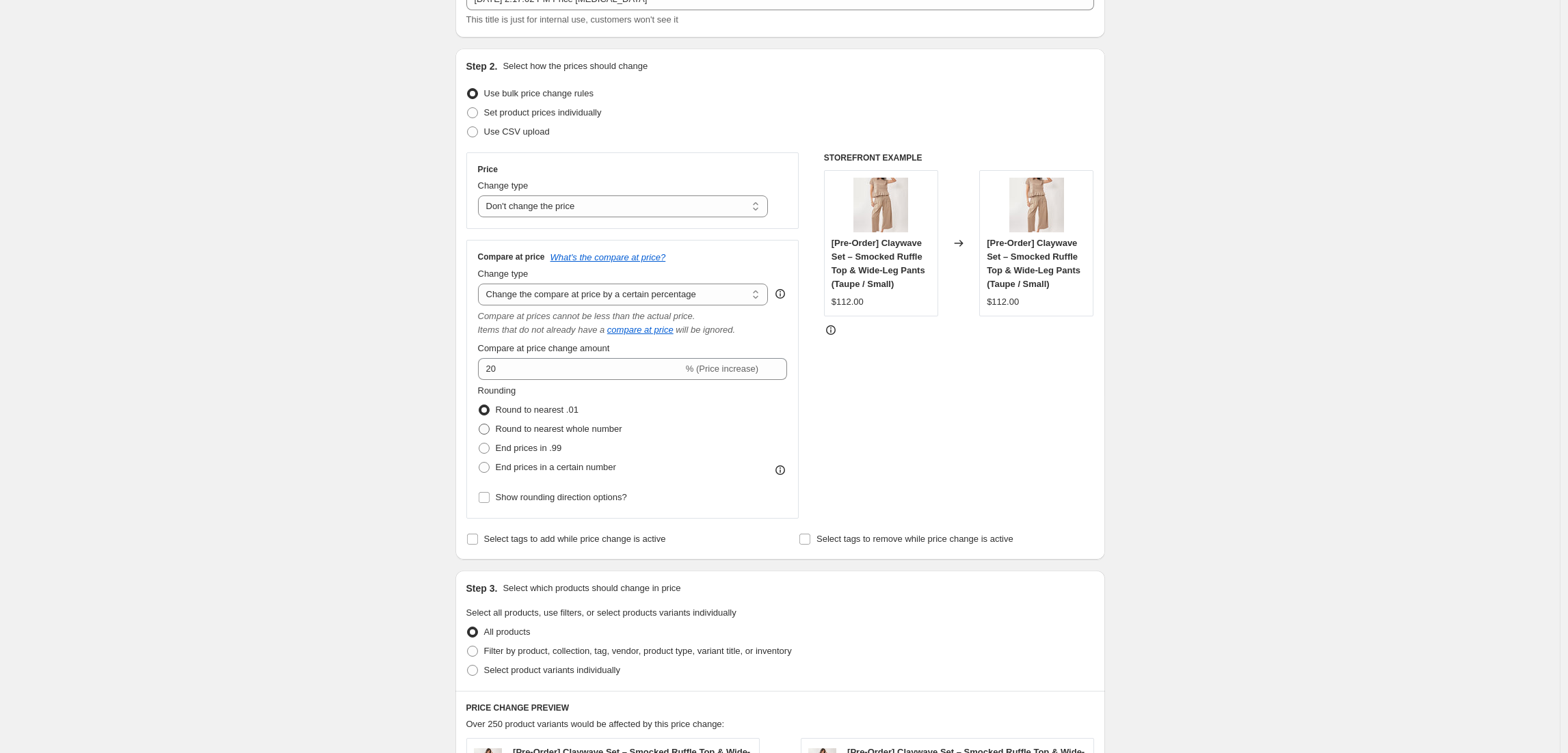
click at [587, 425] on span "Round to nearest whole number" at bounding box center [559, 429] width 127 height 10
click at [480, 425] on input "Round to nearest whole number" at bounding box center [479, 424] width 1 height 1
radio input "true"
click at [903, 412] on div "STOREFRONT EXAMPLE [Pre-Order] Claywave Set – Smocked Ruffle Top & Wide-Leg Pan…" at bounding box center [959, 335] width 270 height 366
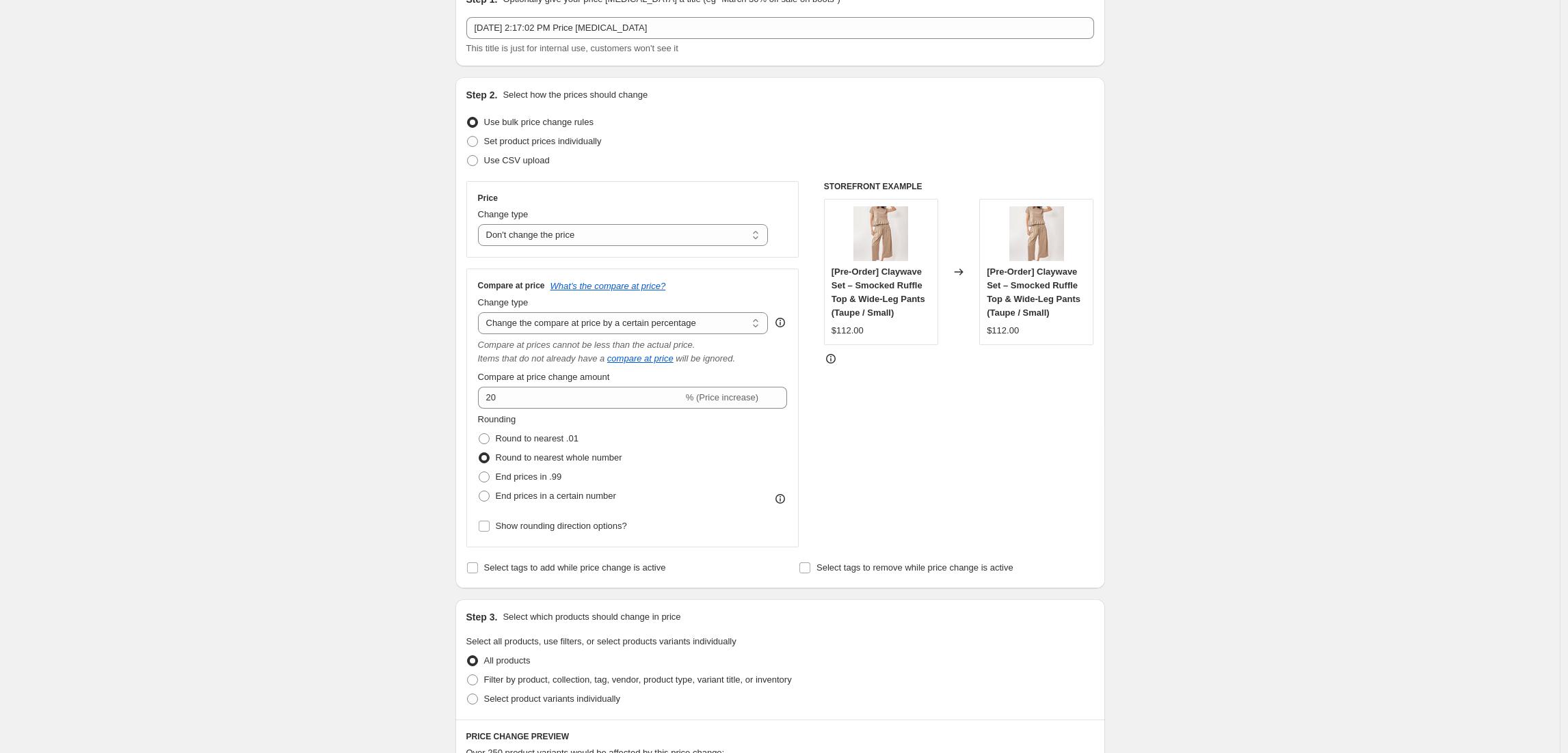
scroll to position [16, 0]
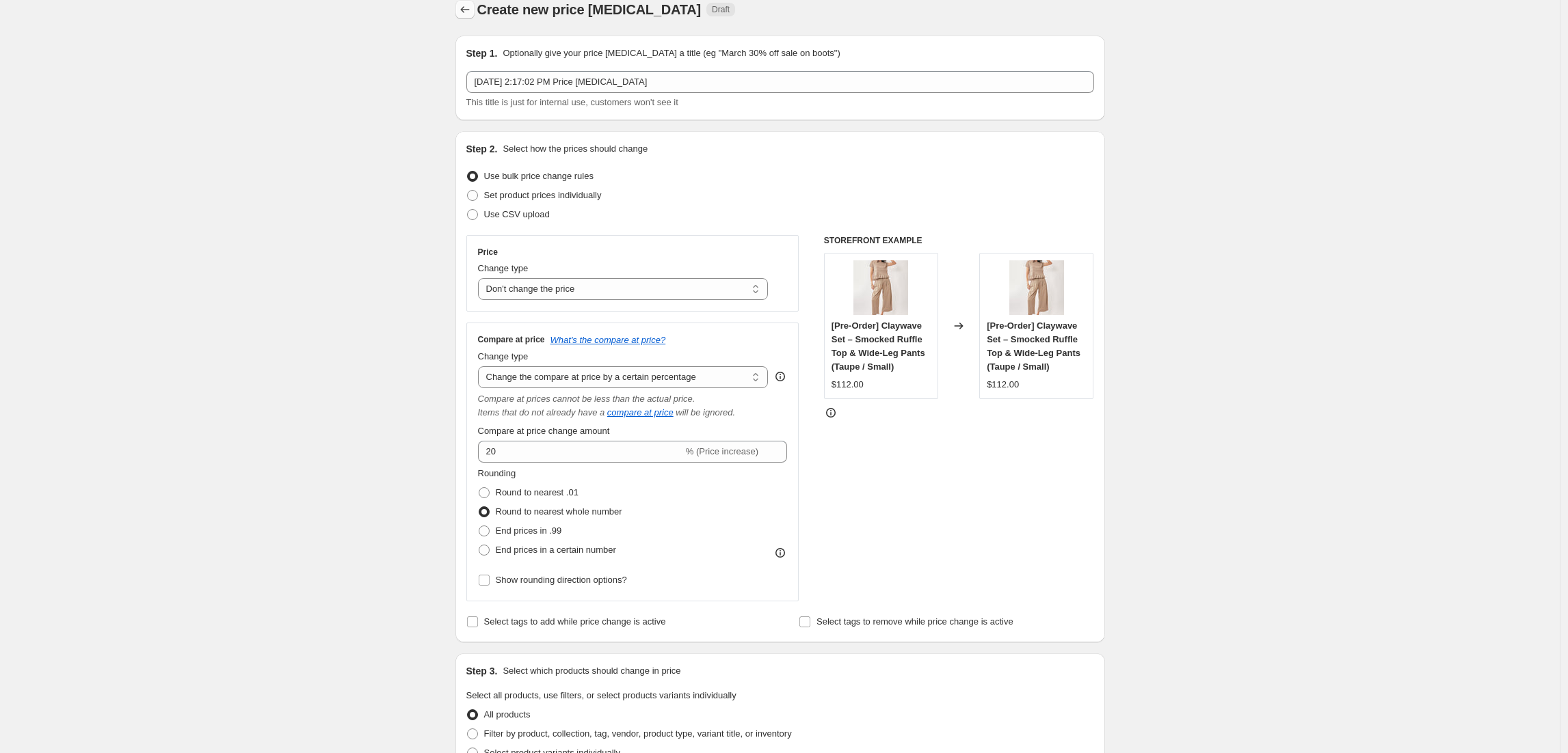
click at [463, 11] on icon "Price change jobs" at bounding box center [465, 9] width 13 height 13
